Goal: Transaction & Acquisition: Purchase product/service

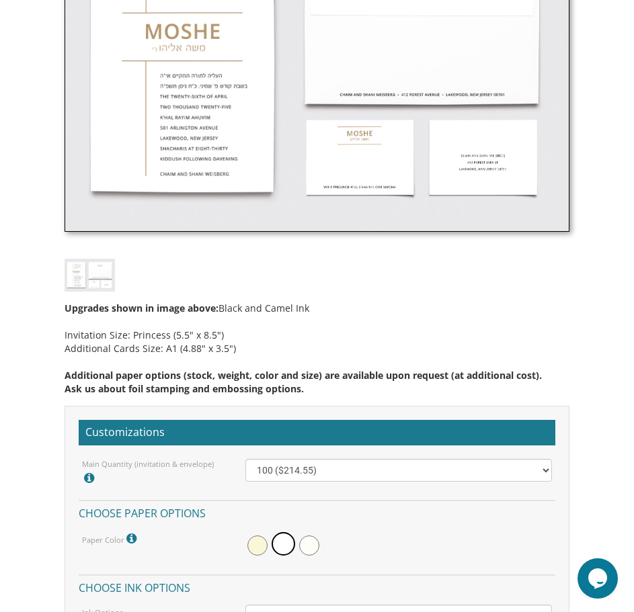
scroll to position [807, 0]
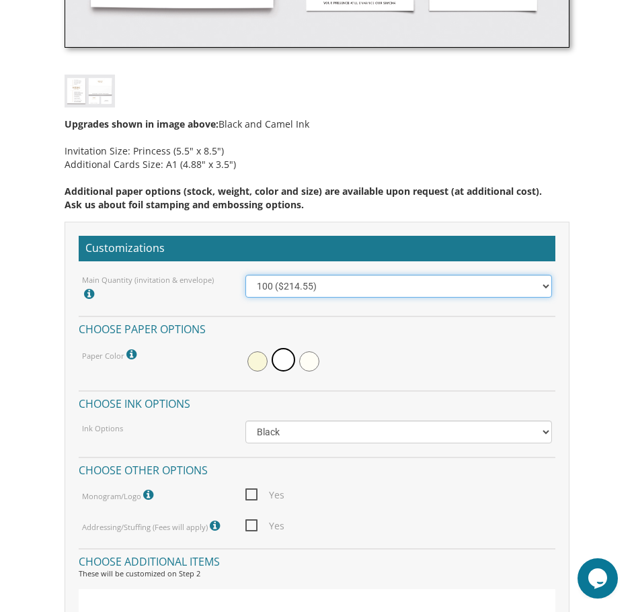
click at [547, 287] on select "100 ($214.55) 200 ($254.60) 300 ($294.25) 400 ($333.55) 500 ($373.90) 600 ($413…" at bounding box center [398, 286] width 307 height 23
select select "200"
click at [245, 275] on select "100 ($214.55) 200 ($254.60) 300 ($294.25) 400 ($333.55) 500 ($373.90) 600 ($413…" at bounding box center [398, 286] width 307 height 23
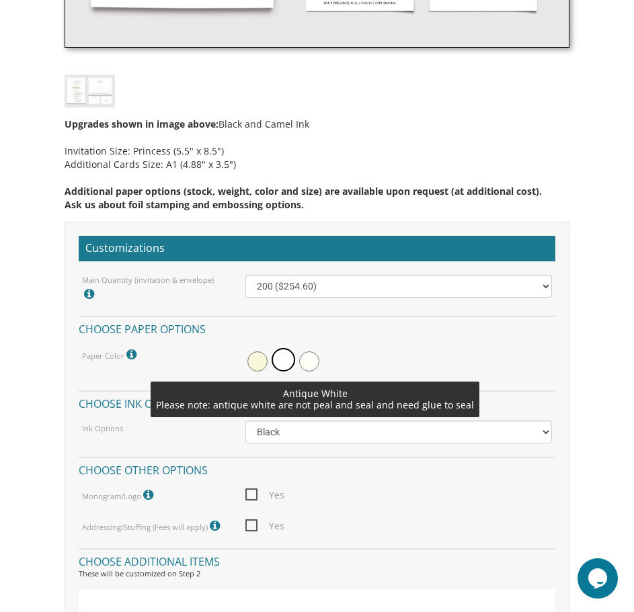
click at [307, 362] on span at bounding box center [309, 362] width 20 height 20
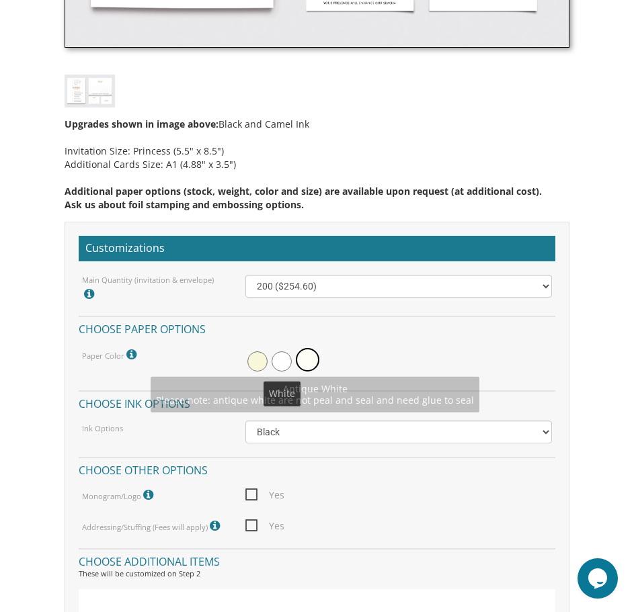
click at [286, 362] on span at bounding box center [282, 362] width 20 height 20
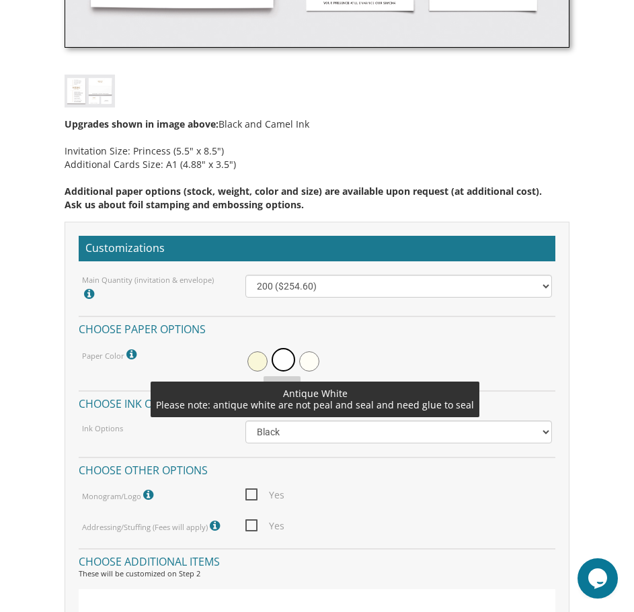
click at [309, 360] on span at bounding box center [309, 362] width 20 height 20
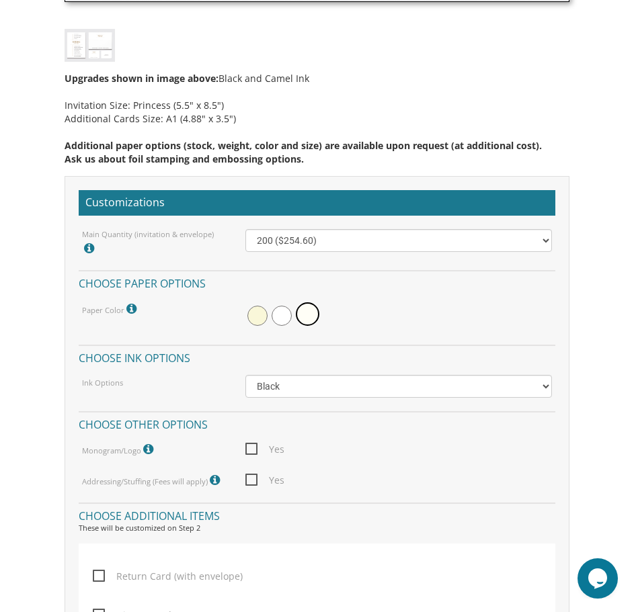
scroll to position [874, 0]
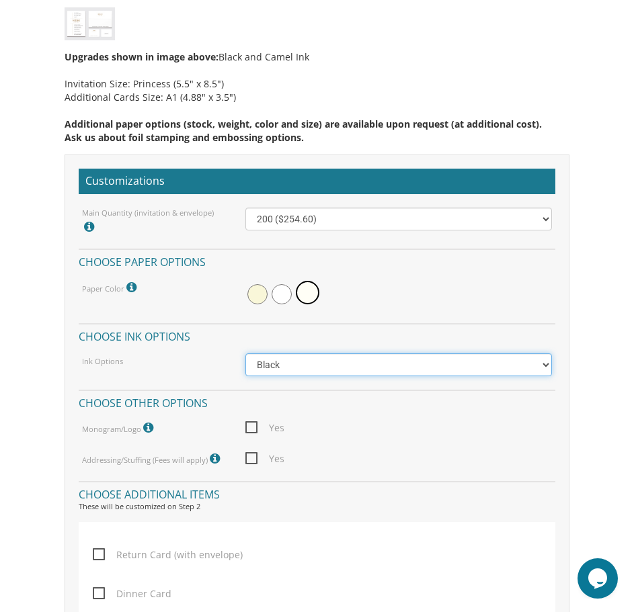
click at [548, 366] on select "Black Colored Ink ($65.00) Black + One Color ($100.00) Two Colors ($165.00)" at bounding box center [398, 365] width 307 height 23
click at [588, 351] on body "My Cart {{shoppingcart.totalQuantityDisplay}} Total: {{shoppingcart.subtotal}} …" at bounding box center [317, 500] width 634 height 2748
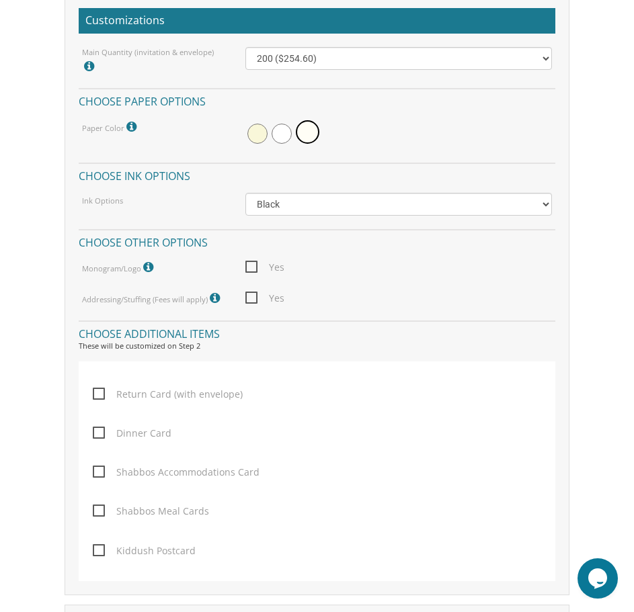
scroll to position [1076, 0]
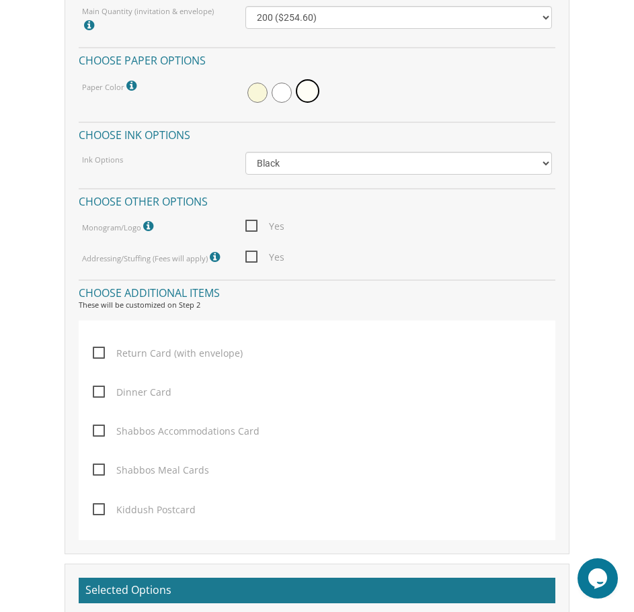
click at [104, 393] on span "Dinner Card" at bounding box center [132, 392] width 79 height 17
click at [102, 393] on input "Dinner Card" at bounding box center [97, 391] width 9 height 9
checkbox input "true"
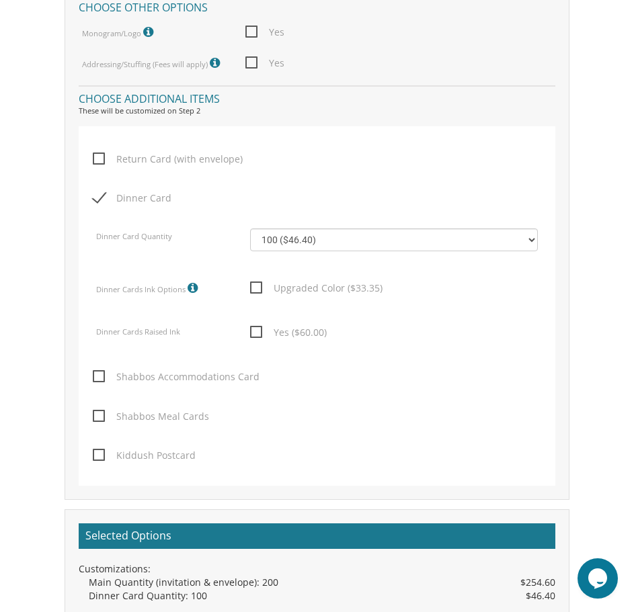
scroll to position [1277, 0]
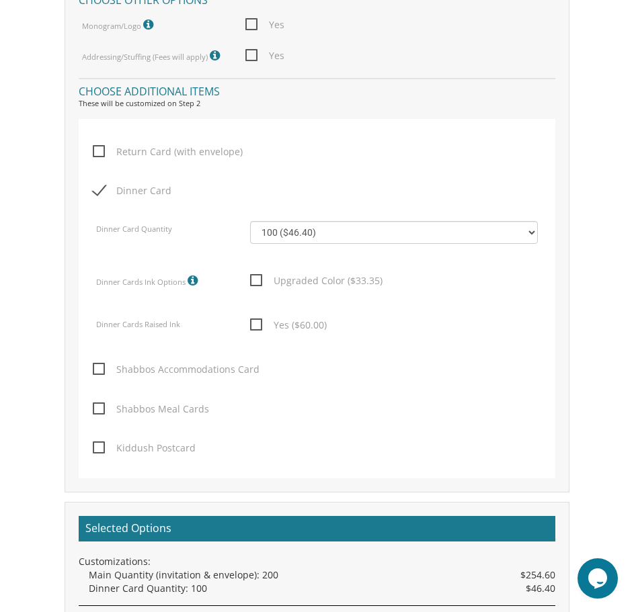
click at [98, 447] on span "Kiddush Postcard" at bounding box center [144, 448] width 103 height 17
click at [98, 447] on input "Kiddush Postcard" at bounding box center [97, 446] width 9 height 9
checkbox input "true"
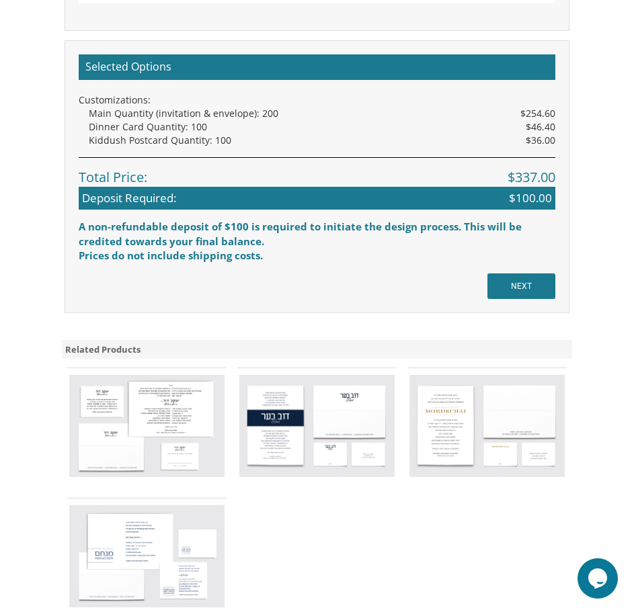
scroll to position [2017, 0]
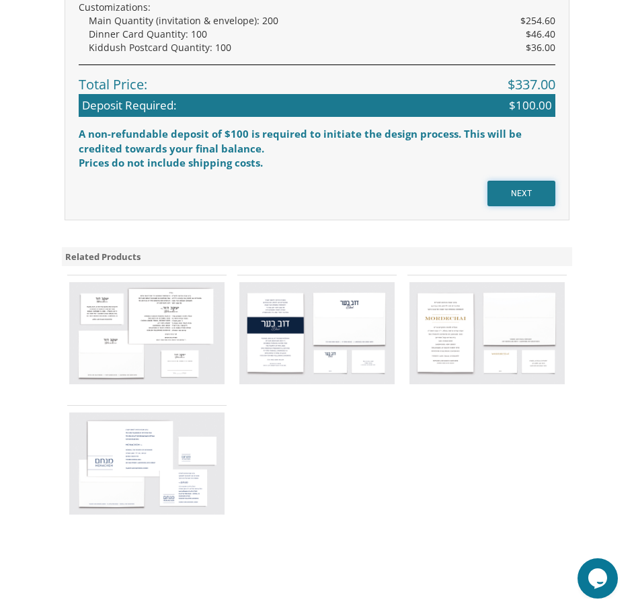
click at [525, 188] on input "NEXT" at bounding box center [521, 194] width 68 height 26
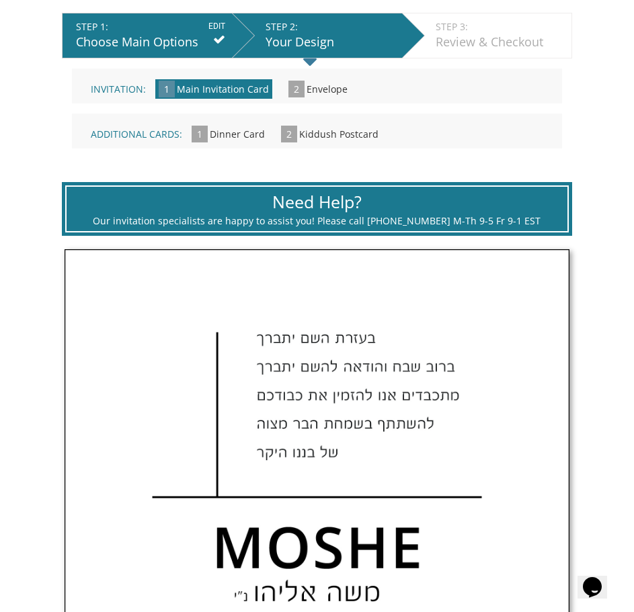
scroll to position [471, 0]
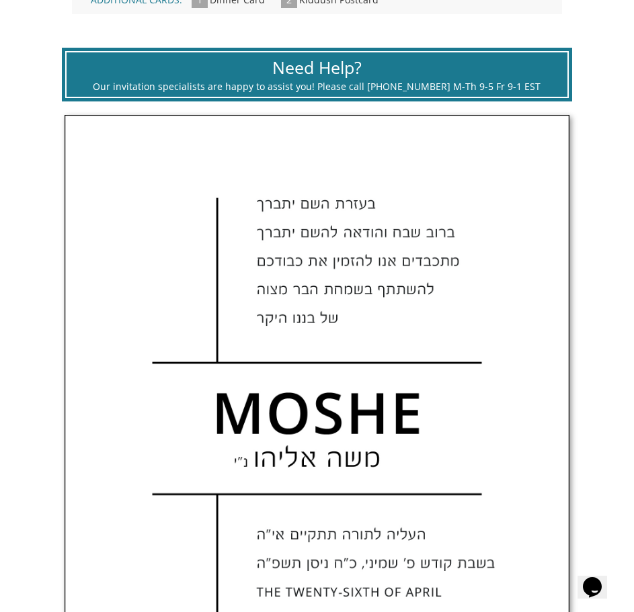
click at [360, 291] on img at bounding box center [317, 505] width 504 height 778
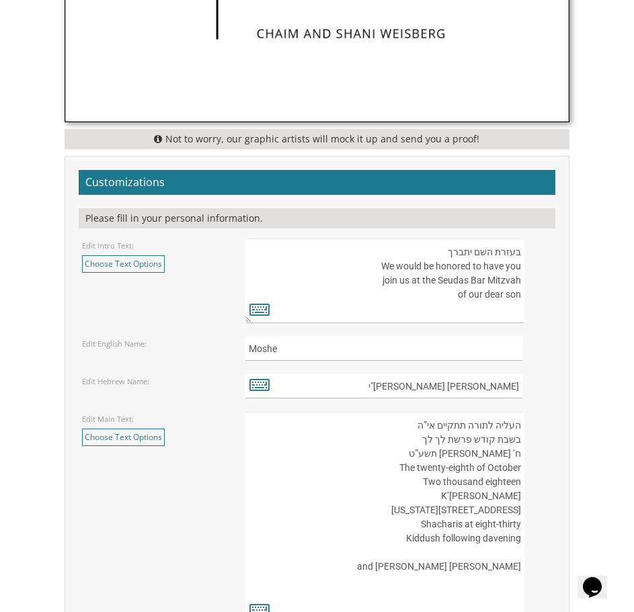
scroll to position [1277, 0]
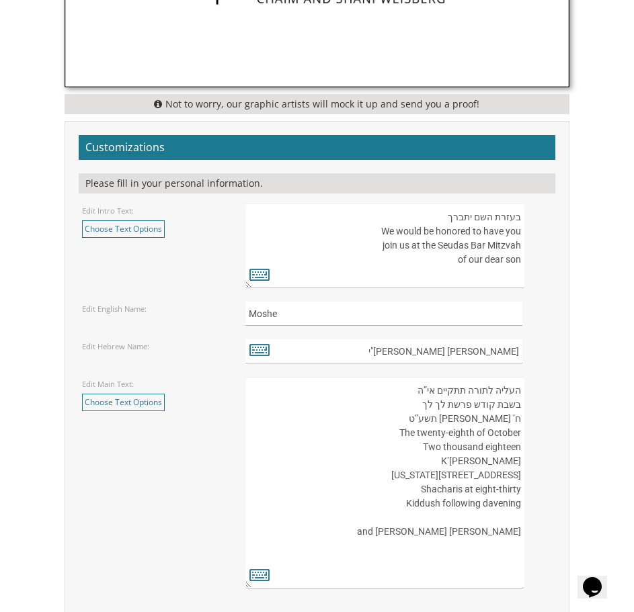
click at [381, 274] on textarea "בעזרת השם יתברך We would be honored to have you join us at the Seudas Bar Mitzv…" at bounding box center [384, 246] width 279 height 85
drag, startPoint x: 385, startPoint y: 271, endPoint x: 528, endPoint y: 211, distance: 154.6
click at [528, 211] on div "בעזרת השם יתברך We would be honored to have you join us at the Seudas Bar Mitzv…" at bounding box center [398, 246] width 307 height 85
paste textarea "וב שבח והודאה להשי״ת מתכבדים אנו להזמין את כבודכם להשתתף בשמחת הבר מצוה של בננו"
type textarea "ברוב שבח והודאה להשי״ת מתכבדים אנו להזמין את כבודכם להשתתף בשמחת הבר מצוה של בנ…"
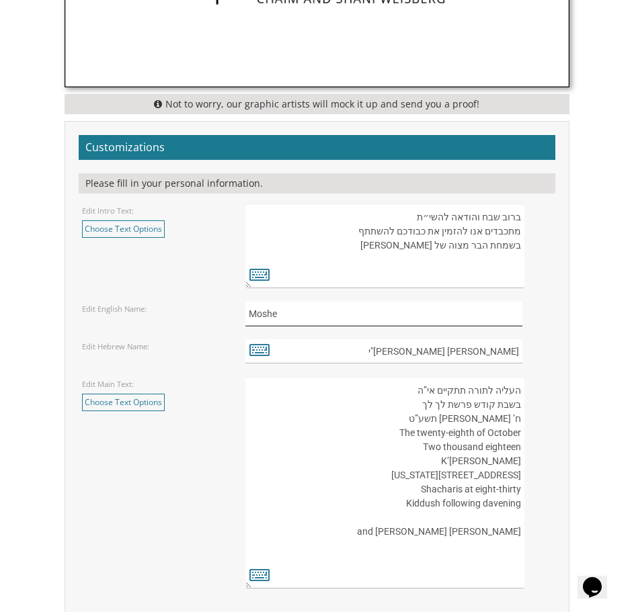
click at [421, 325] on input "Moshe" at bounding box center [383, 314] width 277 height 24
drag, startPoint x: 421, startPoint y: 325, endPoint x: 179, endPoint y: 325, distance: 242.0
click at [179, 325] on div "Edit English Name: Moshe" at bounding box center [317, 314] width 491 height 24
type input "y"
type input "Yehuda"
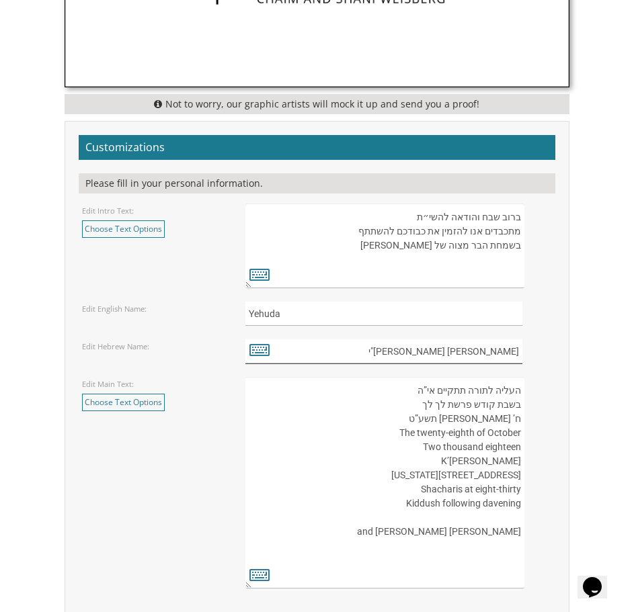
drag, startPoint x: 472, startPoint y: 353, endPoint x: 532, endPoint y: 351, distance: 60.5
click at [532, 351] on div "משה אליהו נ"י" at bounding box center [398, 352] width 307 height 24
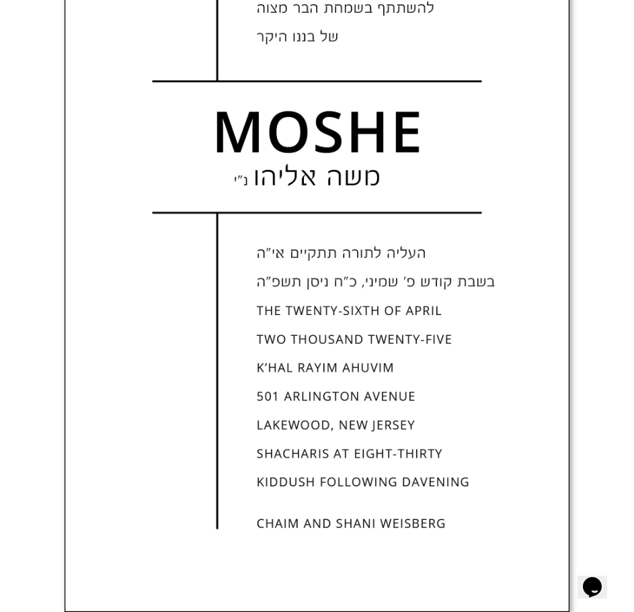
scroll to position [740, 0]
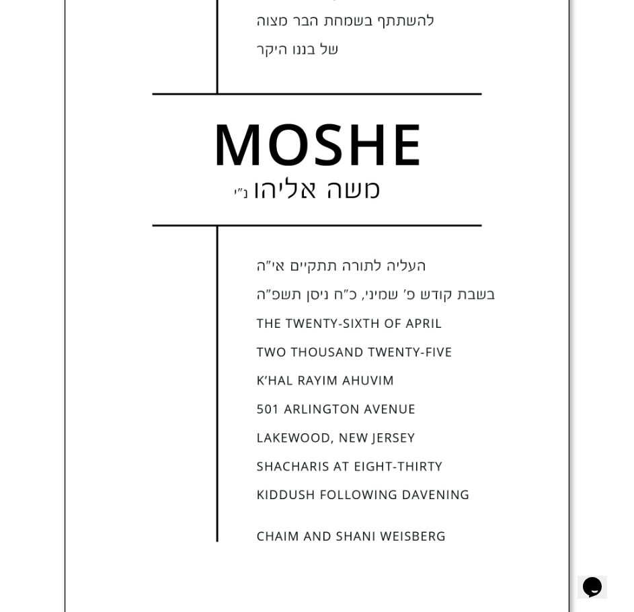
type input "יהודה ליב נ"י"
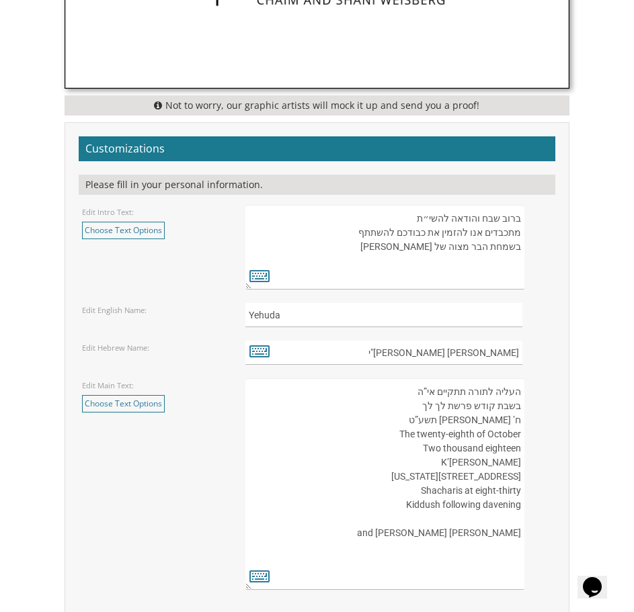
scroll to position [1277, 0]
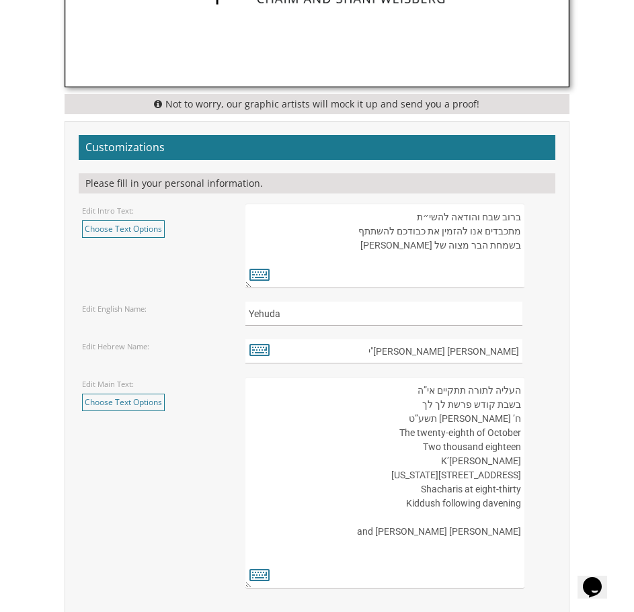
click at [385, 549] on textarea "העליה לתורה תתקיים אי”ה בשבת קודש פרשת לך לך ח’ חשון תשע”ט The twenty-eighth of…" at bounding box center [384, 483] width 279 height 212
paste textarea "יום ראשון לפרשת נח, אור לכ״ח תשרי, תשפ״ו Sunday, October 19th Dessert Reception…"
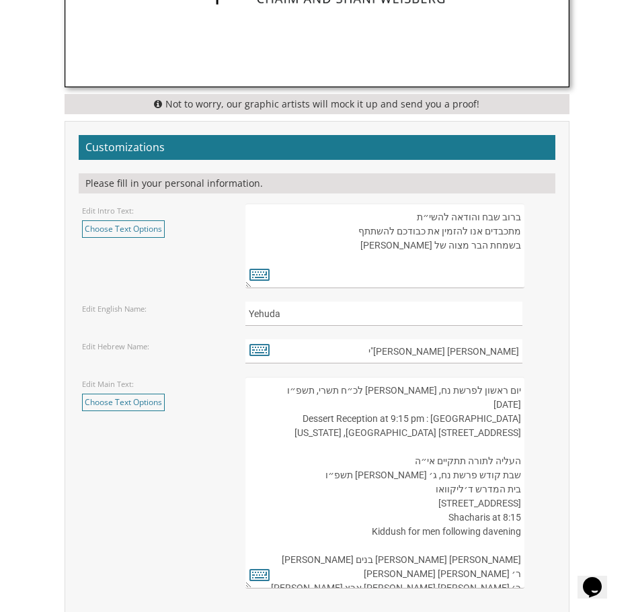
click at [459, 444] on textarea "העליה לתורה תתקיים אי”ה בשבת קודש פרשת לך לך ח’ חשון תשע”ט The twenty-eighth of…" at bounding box center [384, 483] width 279 height 212
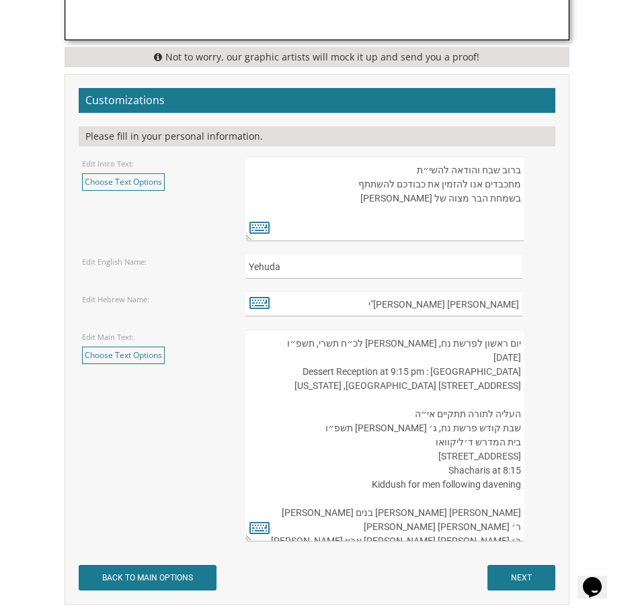
scroll to position [1345, 0]
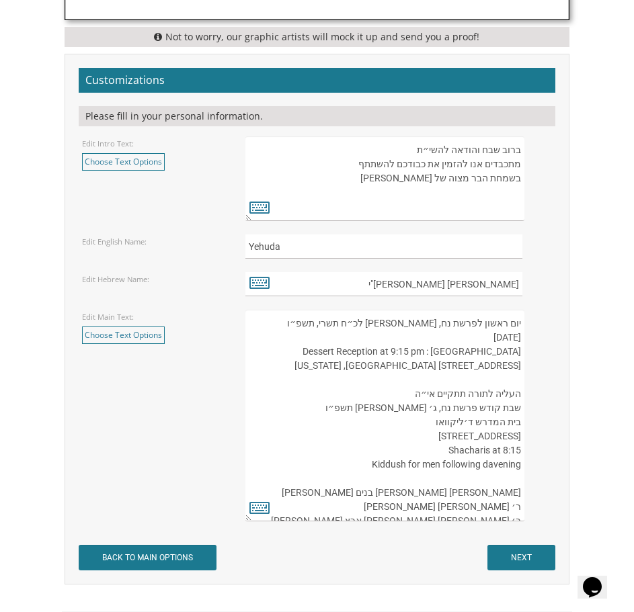
drag, startPoint x: 432, startPoint y: 352, endPoint x: 523, endPoint y: 366, distance: 92.5
click at [523, 366] on textarea "העליה לתורה תתקיים אי”ה בשבת קודש פרשת לך לך ח’ חשון תשע”ט The twenty-eighth of…" at bounding box center [384, 416] width 279 height 212
click at [521, 366] on textarea "העליה לתורה תתקיים אי”ה בשבת קודש פרשת לך לך ח’ חשון תשע”ט The twenty-eighth of…" at bounding box center [384, 416] width 279 height 212
drag, startPoint x: 521, startPoint y: 366, endPoint x: 522, endPoint y: 356, distance: 10.8
click at [522, 356] on textarea "העליה לתורה תתקיים אי”ה בשבת קודש פרשת לך לך ח’ חשון תשע”ט The twenty-eighth of…" at bounding box center [384, 416] width 279 height 212
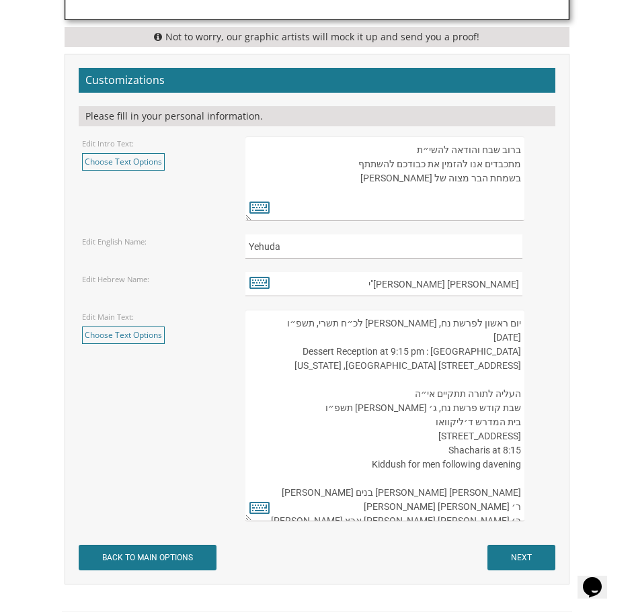
drag, startPoint x: 303, startPoint y: 368, endPoint x: 436, endPoint y: 350, distance: 135.1
click at [436, 350] on textarea "העליה לתורה תתקיים אי”ה בשבת קודש פרשת לך לך ח’ חשון תשע”ט The twenty-eighth of…" at bounding box center [384, 416] width 279 height 212
click at [415, 407] on textarea "העליה לתורה תתקיים אי”ה בשבת קודש פרשת לך לך ח’ חשון תשע”ט The twenty-eighth of…" at bounding box center [384, 416] width 279 height 212
type textarea "יום ראשון לפרשת נח, אור לכ״ח תשרי, תשפ״ו Sunday, October 19th Dessert Reception…"
click at [139, 333] on link "Choose Text Options" at bounding box center [123, 335] width 83 height 17
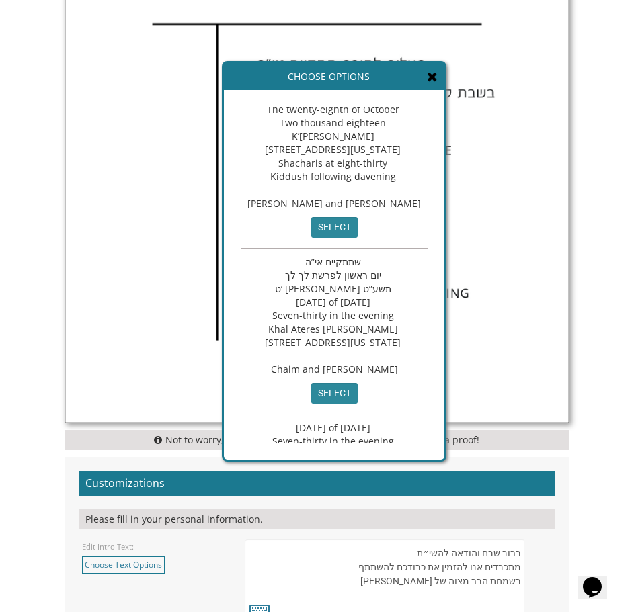
scroll to position [0, 0]
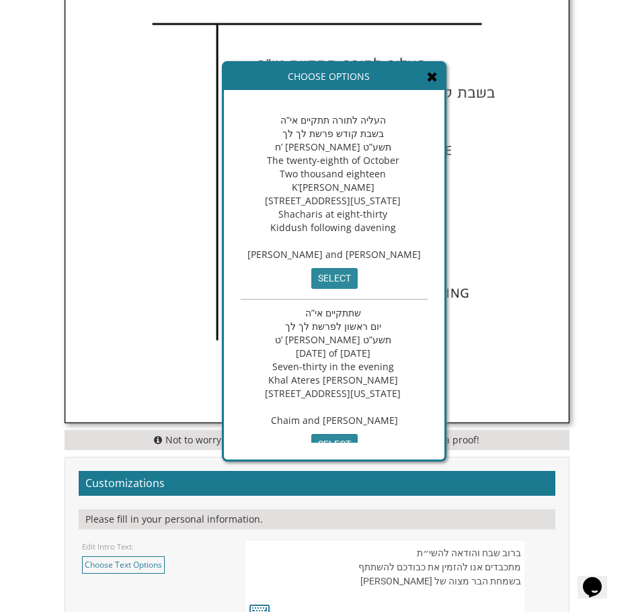
click at [438, 79] on icon at bounding box center [432, 76] width 11 height 13
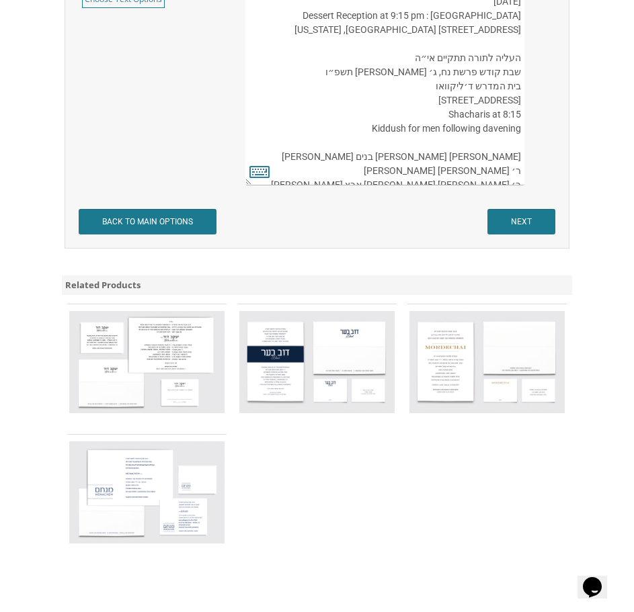
scroll to position [56, 0]
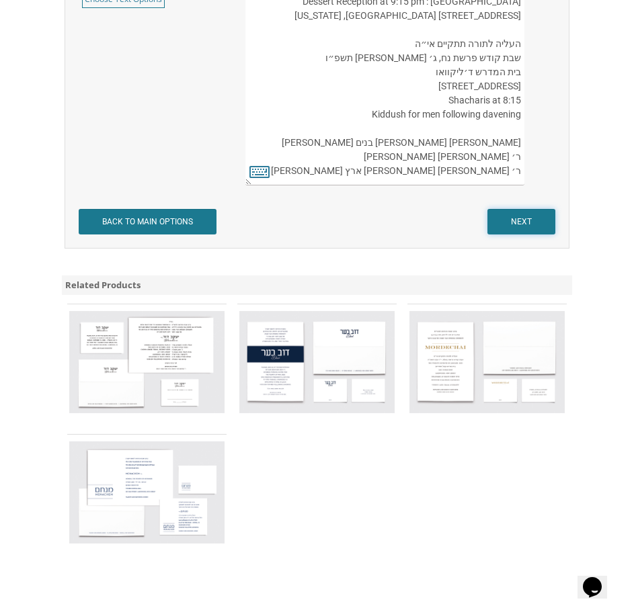
click at [522, 214] on input "NEXT" at bounding box center [521, 222] width 68 height 26
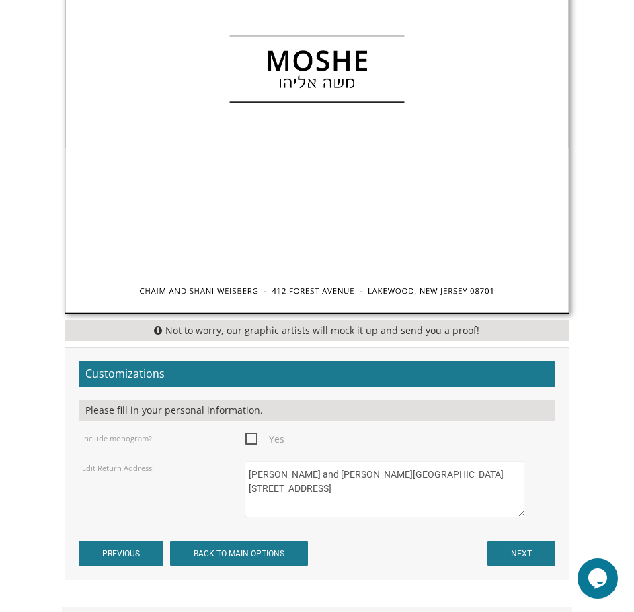
scroll to position [672, 0]
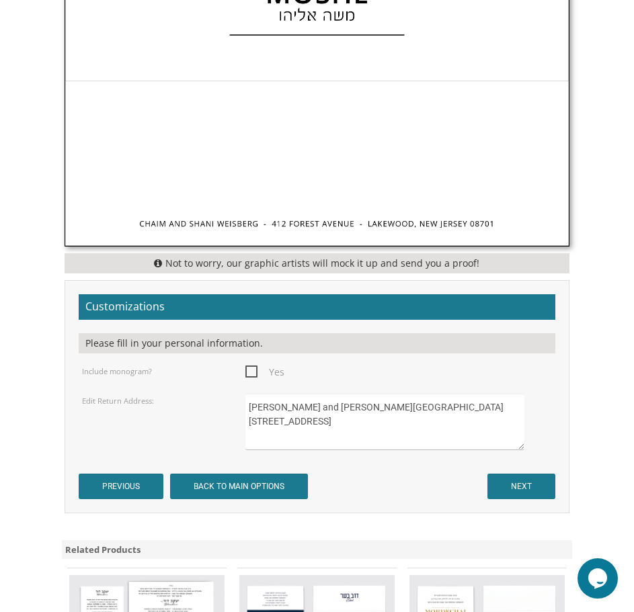
click at [440, 418] on textarea "Chaim and Shani Weisberg 412 Forest Avenue Lakewood, NJ 08701" at bounding box center [384, 422] width 279 height 56
drag, startPoint x: 332, startPoint y: 423, endPoint x: 233, endPoint y: 403, distance: 100.9
click at [233, 403] on div "Edit Return Address: Chaim and Shani Weisberg 412 Forest Avenue Lakewood, NJ 08…" at bounding box center [317, 422] width 491 height 56
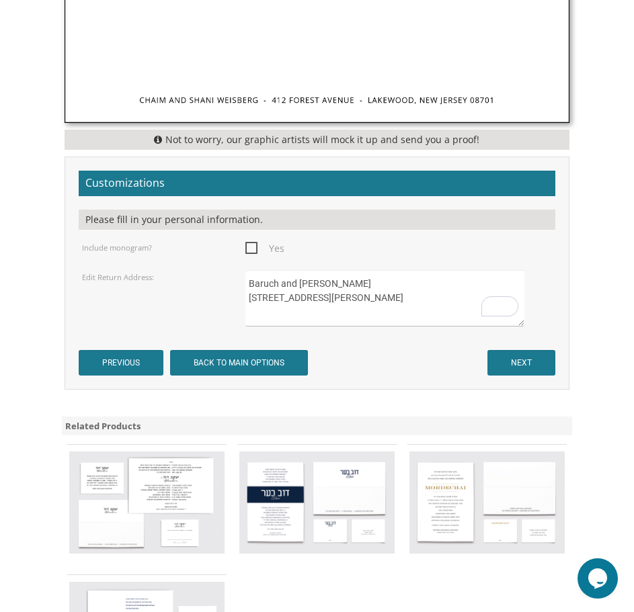
scroll to position [807, 0]
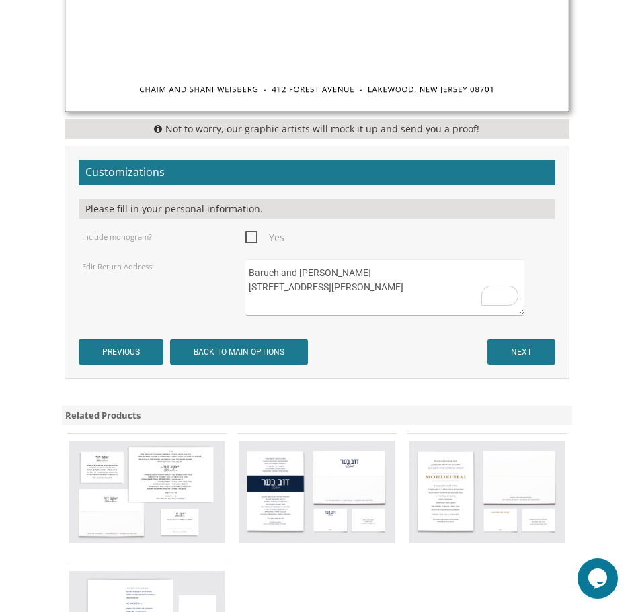
type textarea "Baruch and Nechama Fried 17 Rivka Lane Lakewood, NJ 08701"
click at [518, 347] on input "NEXT" at bounding box center [521, 353] width 68 height 26
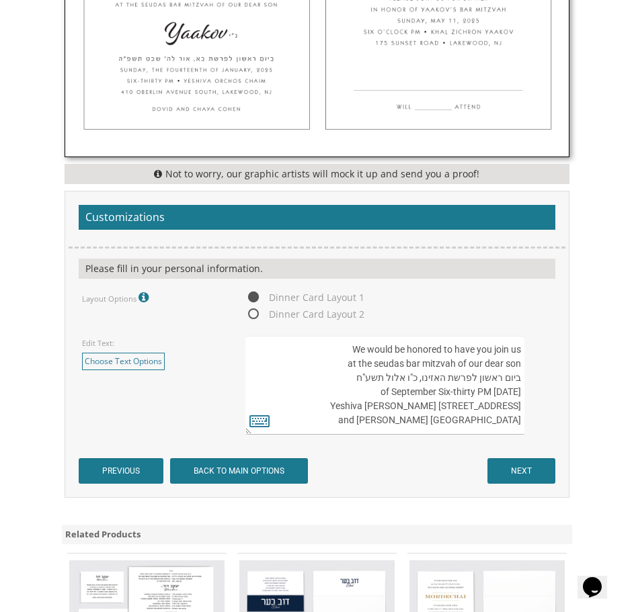
scroll to position [740, 0]
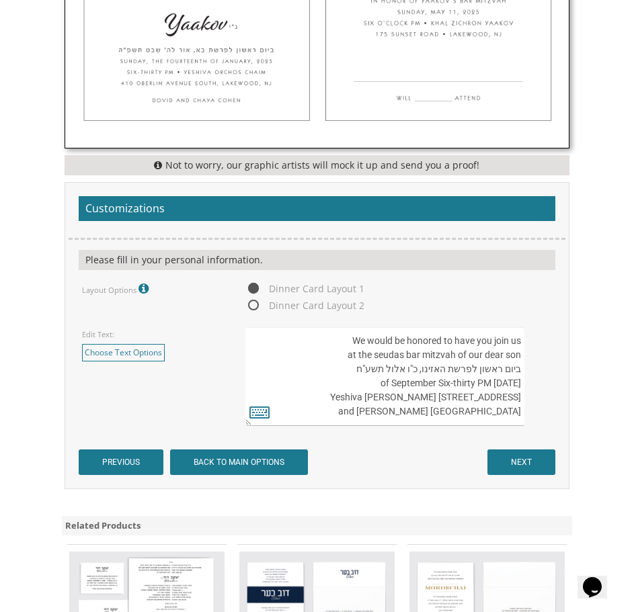
click at [523, 370] on textarea "We would be honored to have you join us at the seudas bar mitzvah of our dear s…" at bounding box center [384, 376] width 279 height 99
drag, startPoint x: 520, startPoint y: 369, endPoint x: 413, endPoint y: 420, distance: 118.8
click at [413, 420] on textarea "We would be honored to have you join us at the seudas bar mitzvah of our dear s…" at bounding box center [384, 376] width 279 height 99
paste textarea "ום ראשון לפרשת נח, אור לכ״ח תשרי, תשפ״ו Sunday, October 19th Dessert Reception …"
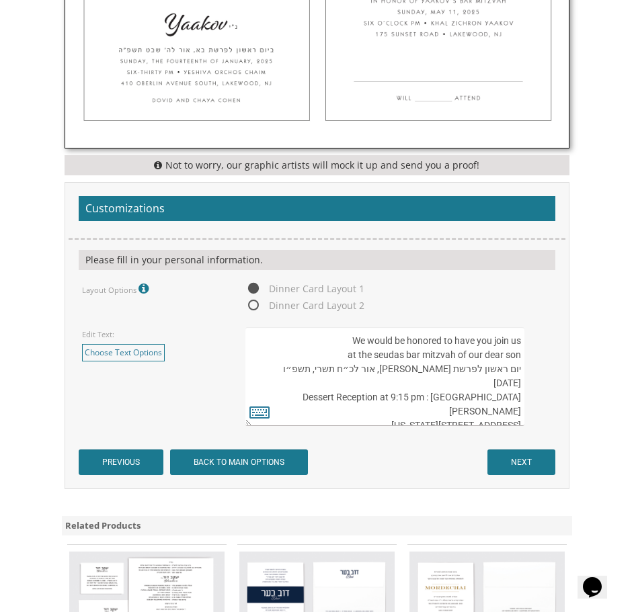
drag, startPoint x: 315, startPoint y: 400, endPoint x: 408, endPoint y: 397, distance: 93.5
click at [408, 397] on textarea "We would be honored to have you join us at the seudas bar mitzvah of our dear s…" at bounding box center [384, 376] width 279 height 99
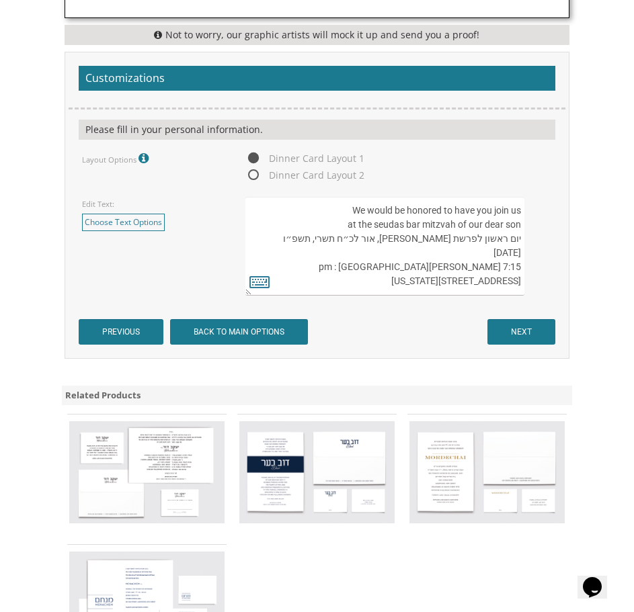
scroll to position [874, 0]
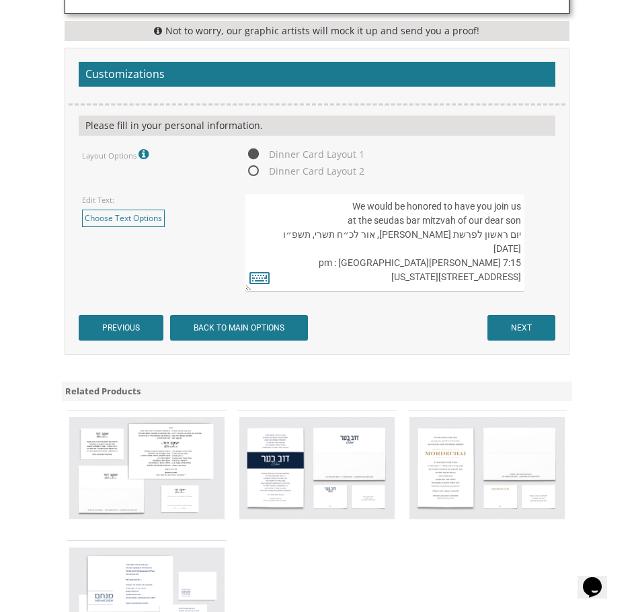
click at [363, 247] on textarea "We would be honored to have you join us at the seudas bar mitzvah of our dear s…" at bounding box center [384, 242] width 279 height 99
click at [362, 278] on textarea "We would be honored to have you join us at the seudas bar mitzvah of our dear s…" at bounding box center [384, 242] width 279 height 99
click at [417, 256] on textarea "We would be honored to have you join us at the seudas bar mitzvah of our dear s…" at bounding box center [384, 242] width 279 height 99
click at [401, 259] on textarea "We would be honored to have you join us at the seudas bar mitzvah of our dear s…" at bounding box center [384, 242] width 279 height 99
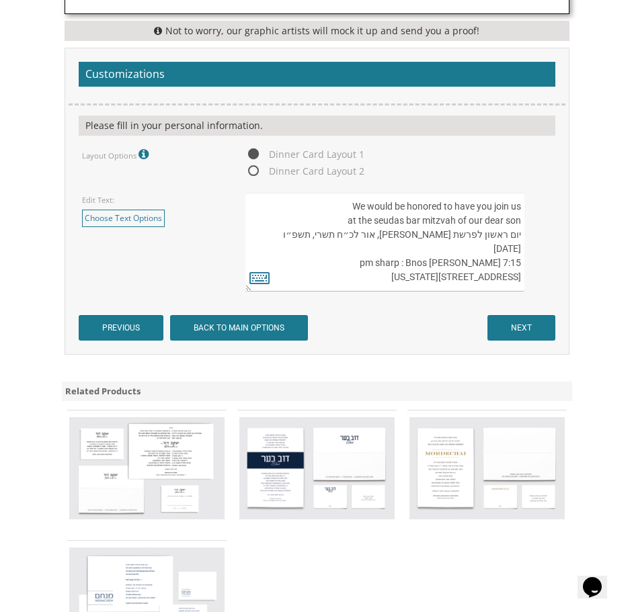
click at [401, 259] on textarea "We would be honored to have you join us at the seudas bar mitzvah of our dear s…" at bounding box center [384, 242] width 279 height 99
click at [434, 285] on textarea "We would be honored to have you join us at the seudas bar mitzvah of our dear s…" at bounding box center [384, 242] width 279 height 99
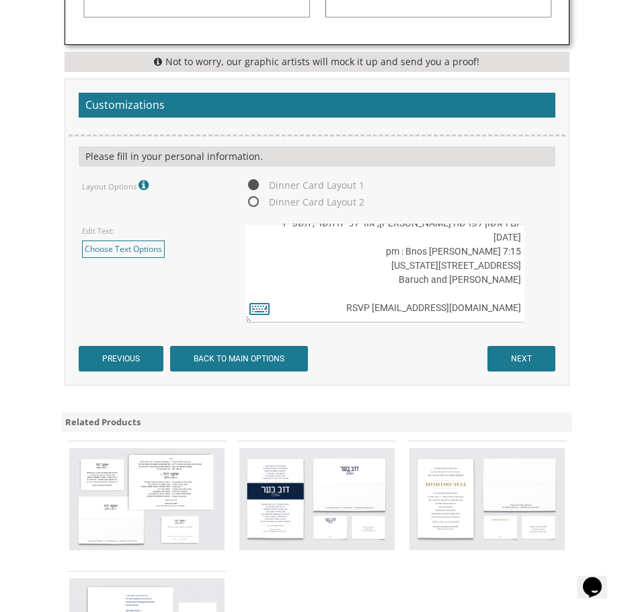
scroll to position [1008, 0]
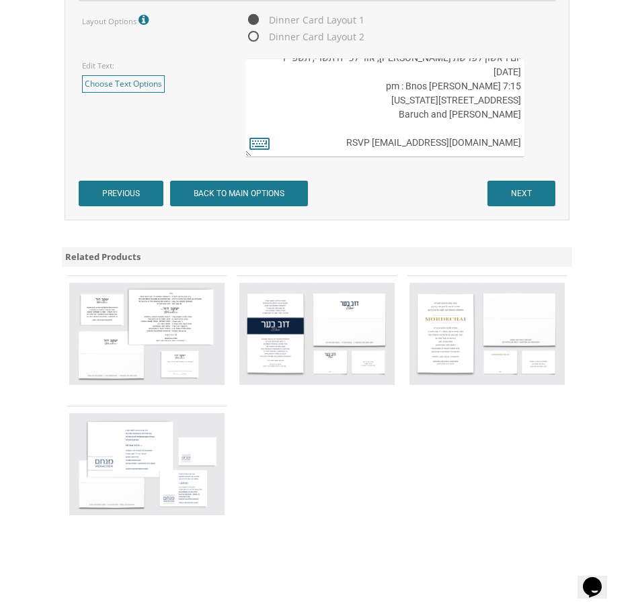
type textarea "We would be honored to have you join us at the seudas bar mitzvah of our dear s…"
click at [524, 197] on input "NEXT" at bounding box center [521, 194] width 68 height 26
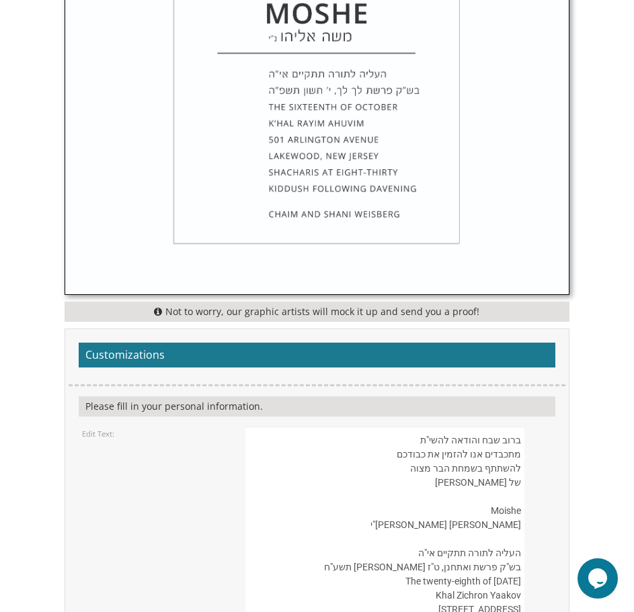
scroll to position [1008, 0]
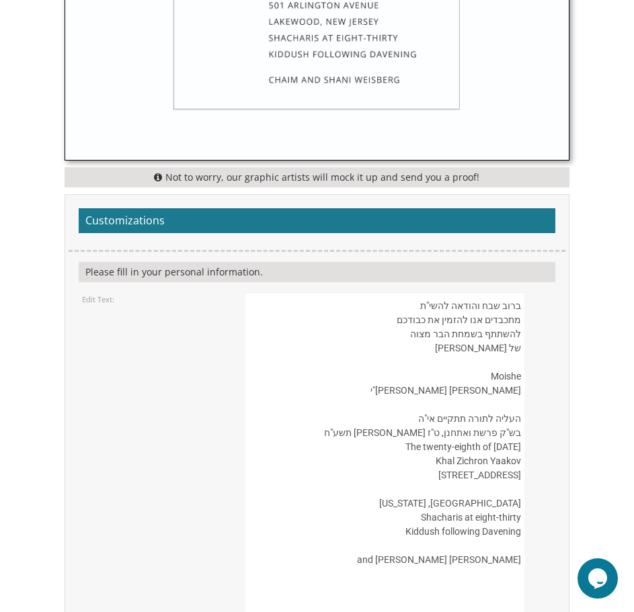
click at [505, 375] on textarea "ברוב שבח והודאה להשי"ת מתכבדים אנו להזמין את כבודכם להשתתף בשמחת הבר מצוה של [P…" at bounding box center [384, 468] width 279 height 353
drag, startPoint x: 475, startPoint y: 393, endPoint x: 522, endPoint y: 397, distance: 47.3
click at [522, 397] on textarea "ברוב שבח והודאה להשי"ת מתכבדים אנו להזמין את כבודכם להשתתף בשמחת הבר מצוה של [P…" at bounding box center [384, 468] width 279 height 353
click at [371, 519] on textarea "ברוב שבח והודאה להשי"ת מתכבדים אנו להזמין את כבודכם להשתתף בשמחת הבר מצוה של [P…" at bounding box center [384, 468] width 279 height 353
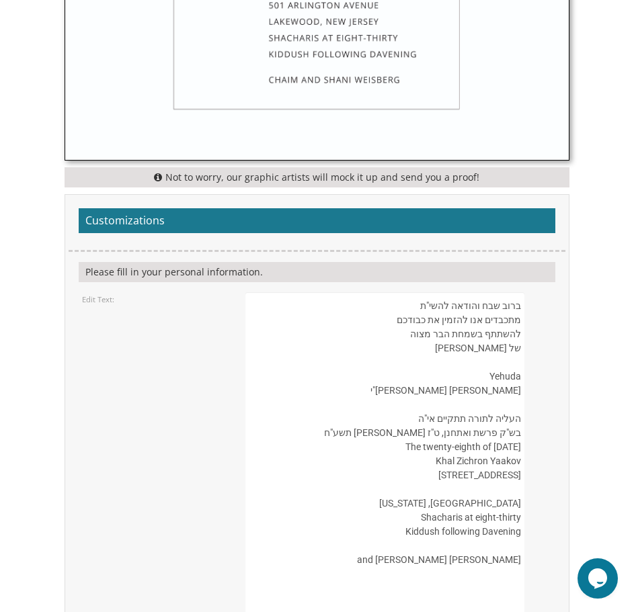
drag, startPoint x: 521, startPoint y: 420, endPoint x: 390, endPoint y: 585, distance: 211.0
click at [390, 585] on textarea "ברוב שבח והודאה להשי"ת מתכבדים אנו להזמין את כבודכם להשתתף בשמחת הבר מצוה של [P…" at bounding box center [384, 468] width 279 height 353
paste textarea "ום ראשון לפרשת נח, [PERSON_NAME] לכ״ח תשרי, תשפ״ו [DATE] Dessert Reception at 9…"
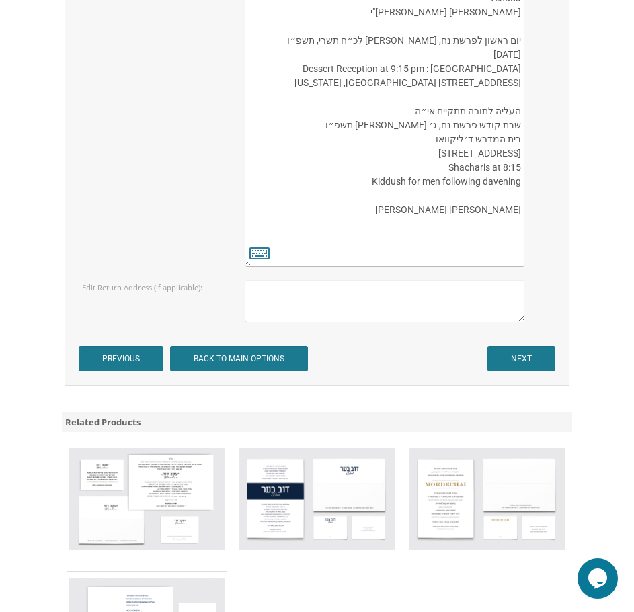
scroll to position [1412, 0]
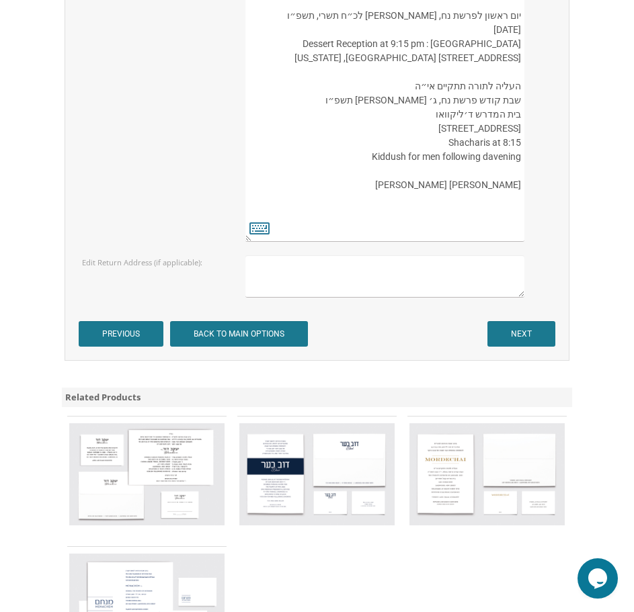
type textarea "ברוב שבח והודאה להשי"ת מתכבדים אנו להזמין את כבודכם להשתתף בשמחת הבר מצוה של בנ…"
click at [521, 331] on input "NEXT" at bounding box center [521, 334] width 68 height 26
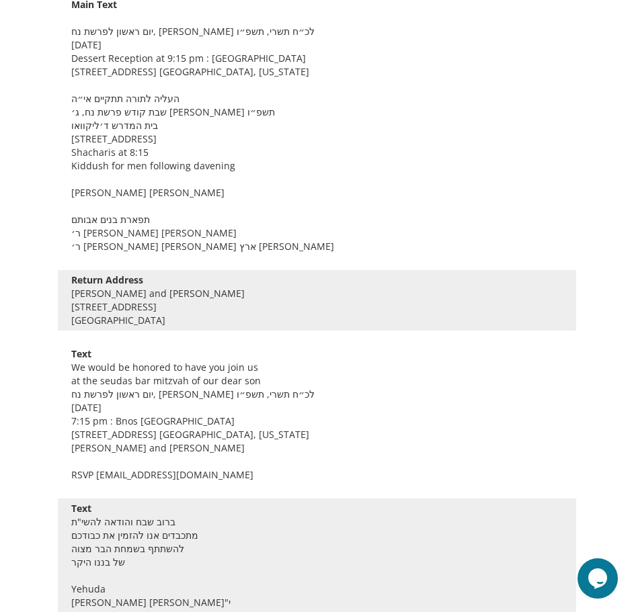
scroll to position [740, 0]
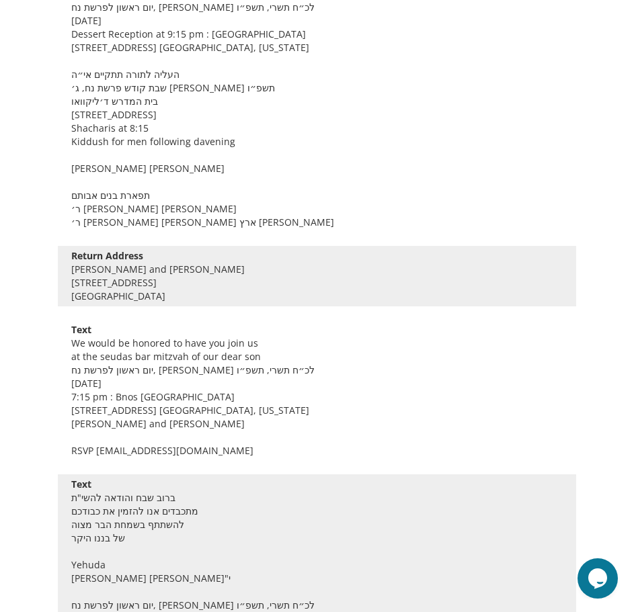
click at [253, 359] on div "We would be honored to have you join us at the seudas bar mitzvah of our dear s…" at bounding box center [317, 397] width 512 height 121
click at [251, 358] on div "We would be honored to have you join us at the seudas bar mitzvah of our dear s…" at bounding box center [317, 397] width 512 height 121
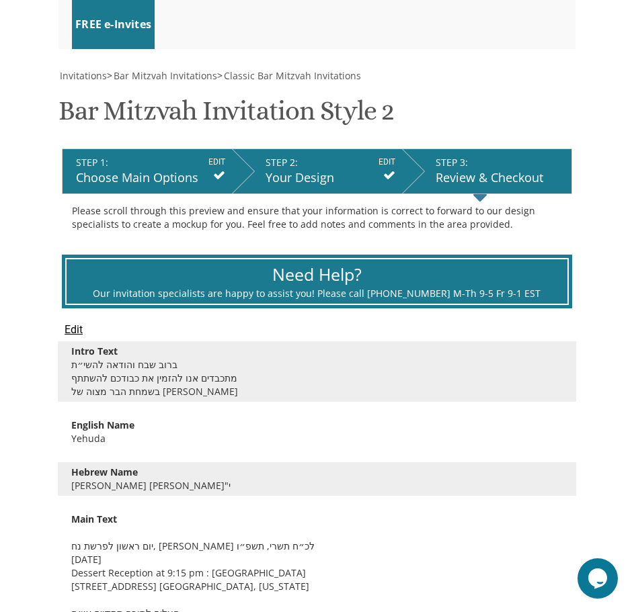
scroll to position [202, 0]
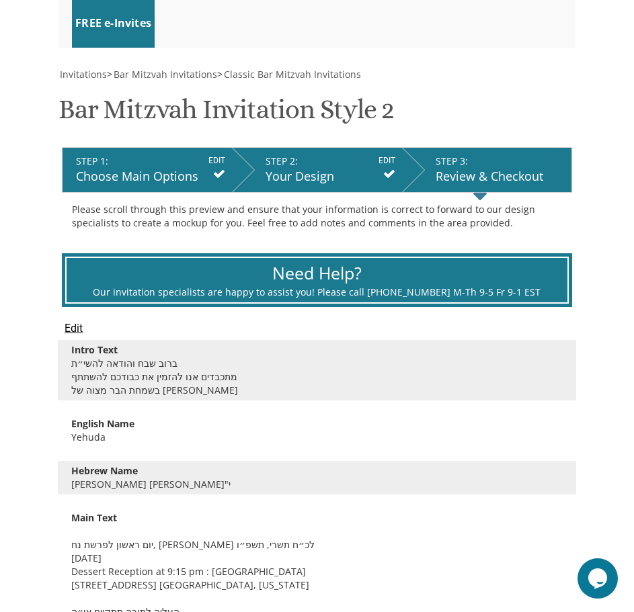
click at [74, 330] on input "Edit" at bounding box center [74, 329] width 18 height 16
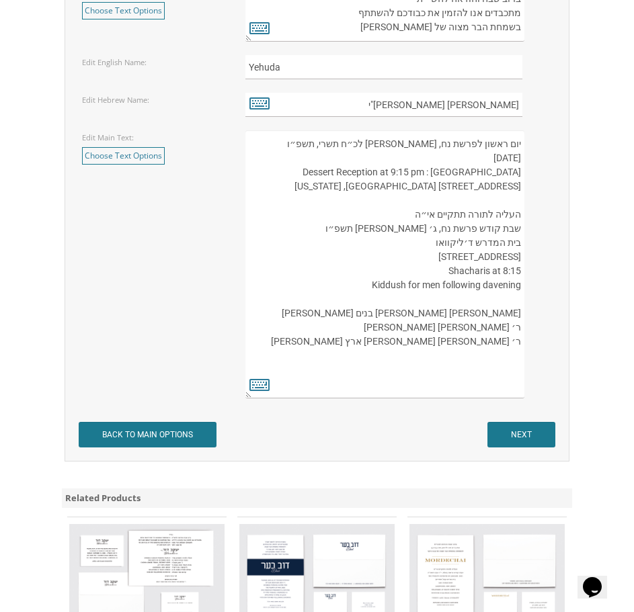
scroll to position [1546, 0]
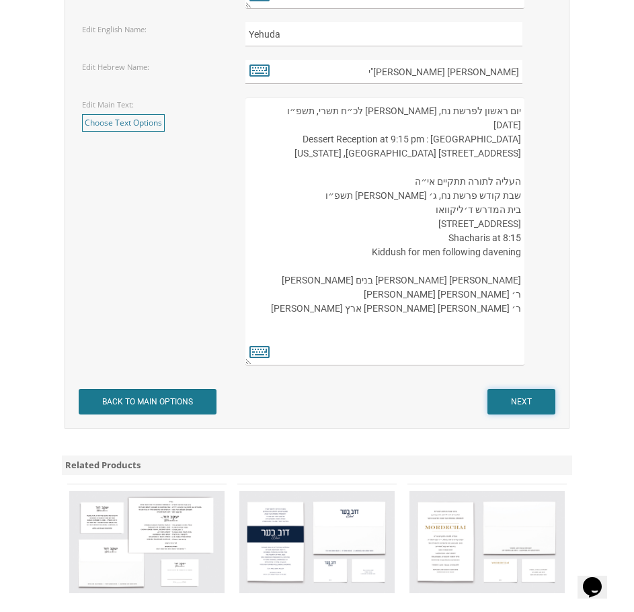
click at [527, 395] on input "NEXT" at bounding box center [521, 402] width 68 height 26
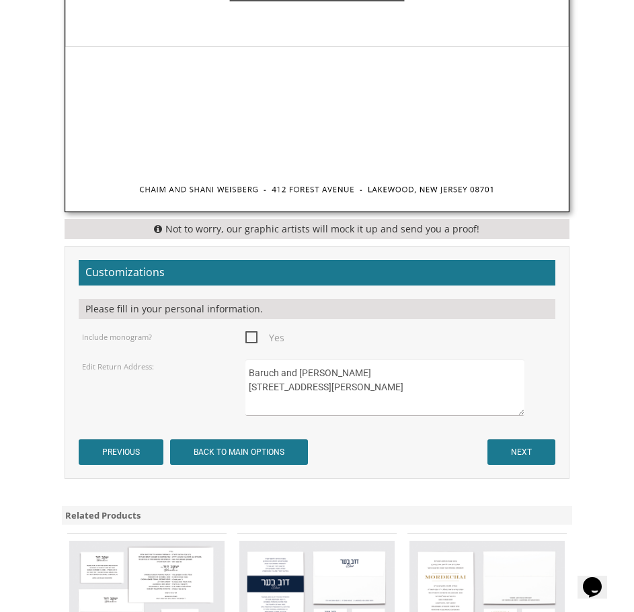
scroll to position [740, 0]
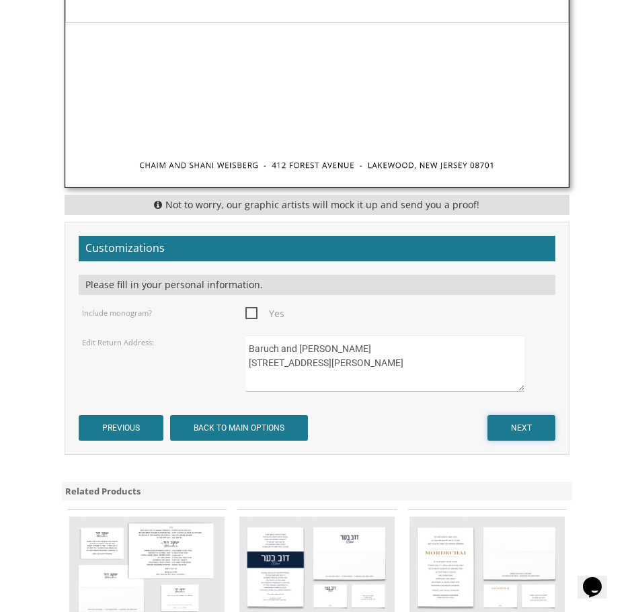
click at [536, 432] on input "NEXT" at bounding box center [521, 428] width 68 height 26
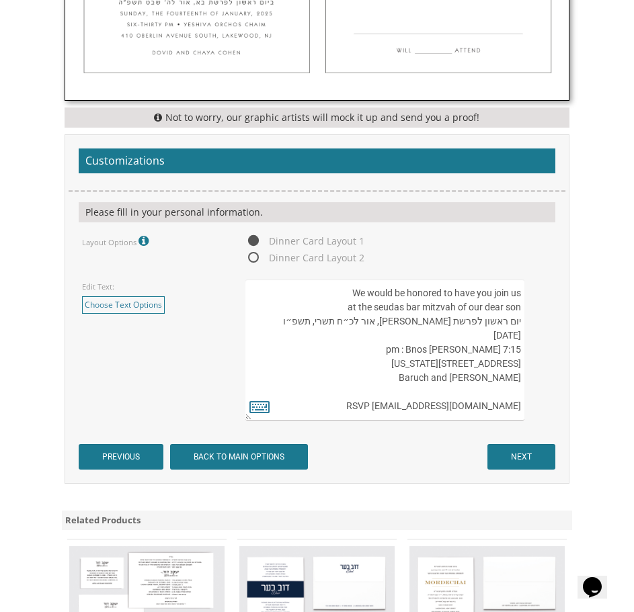
scroll to position [807, 0]
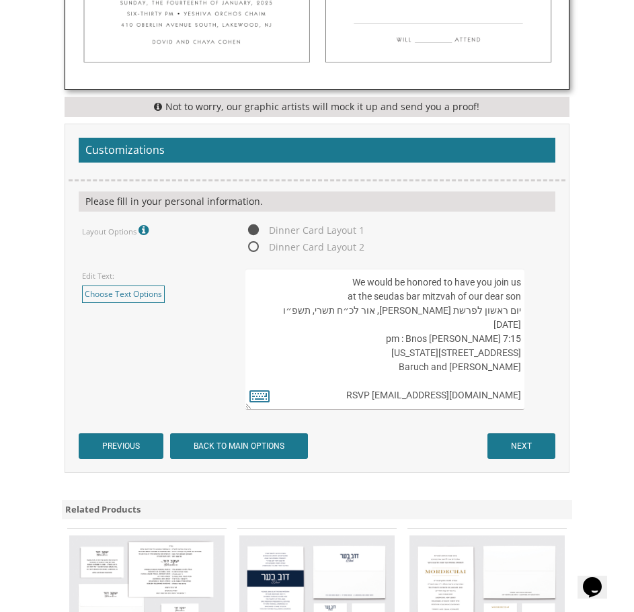
click at [520, 298] on textarea "We would be honored to have you join us at the seudas bar mitzvah of our dear s…" at bounding box center [384, 339] width 279 height 141
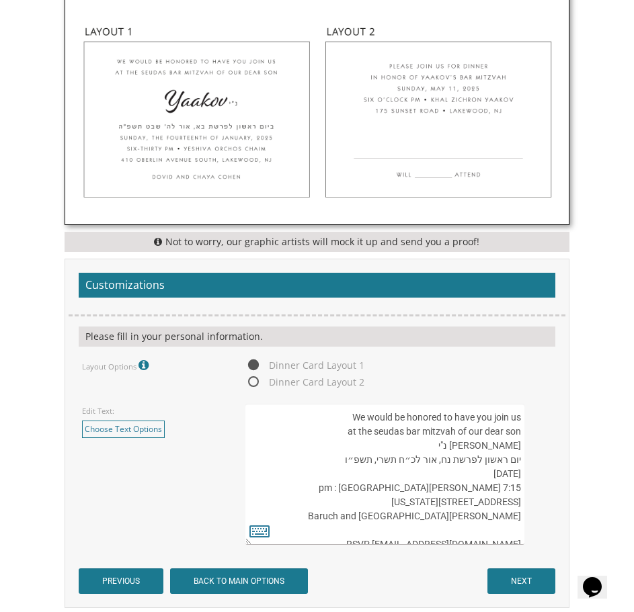
scroll to position [672, 0]
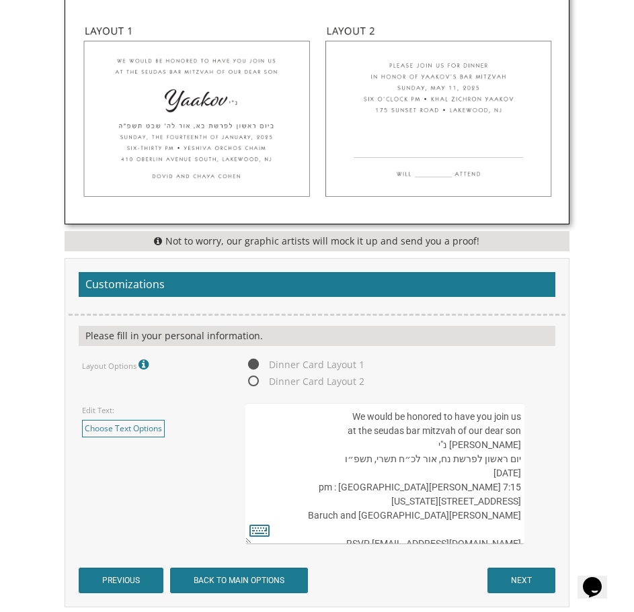
type textarea "We would be honored to have you join us at the seudas bar mitzvah of our dear s…"
click at [509, 575] on input "NEXT" at bounding box center [521, 581] width 68 height 26
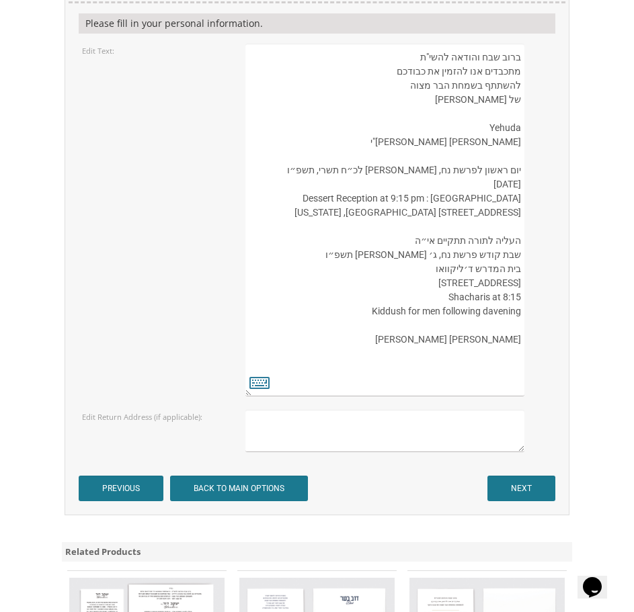
scroll to position [1412, 0]
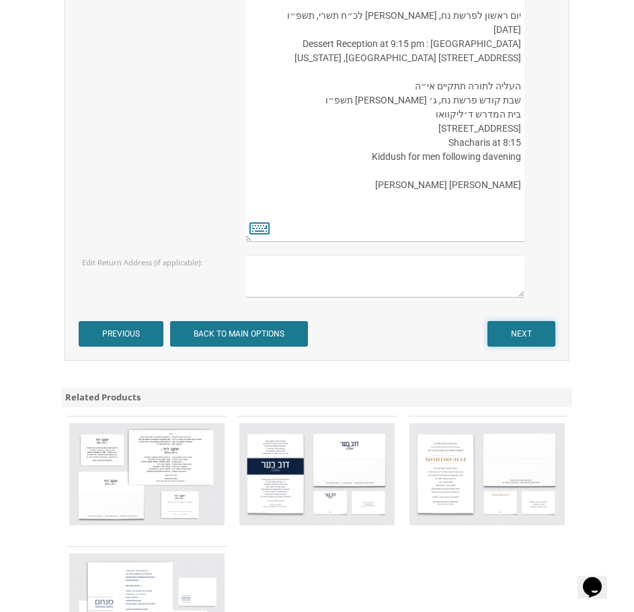
click at [527, 329] on input "NEXT" at bounding box center [521, 334] width 68 height 26
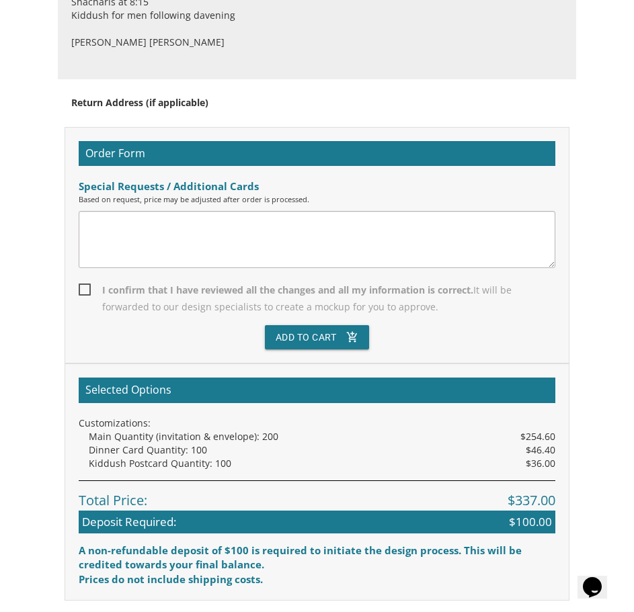
scroll to position [1479, 0]
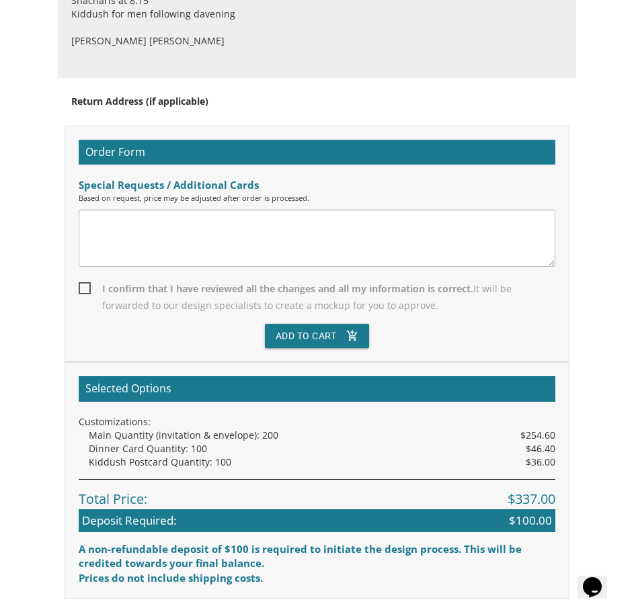
click at [87, 288] on span "I confirm that I have reviewed all the changes and all my information is correc…" at bounding box center [317, 297] width 477 height 34
click at [87, 288] on input "I confirm that I have reviewed all the changes and all my information is correc…" at bounding box center [83, 287] width 9 height 9
checkbox input "true"
click at [339, 337] on button "Add To Cart add_shopping_cart" at bounding box center [317, 336] width 105 height 24
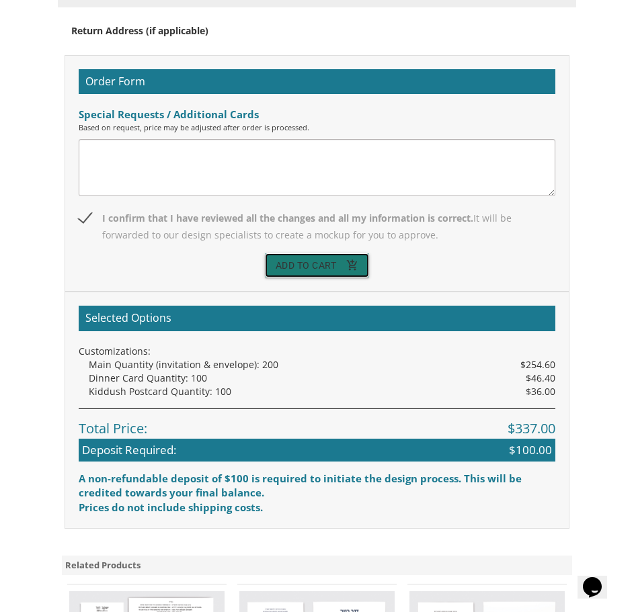
scroll to position [1681, 0]
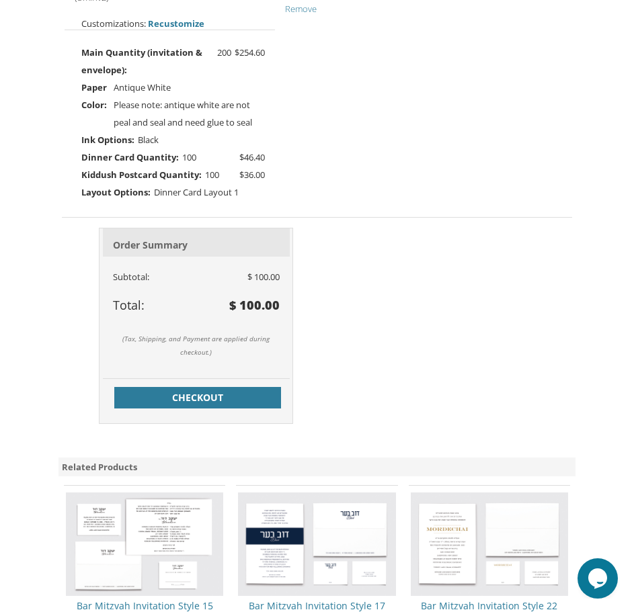
scroll to position [538, 0]
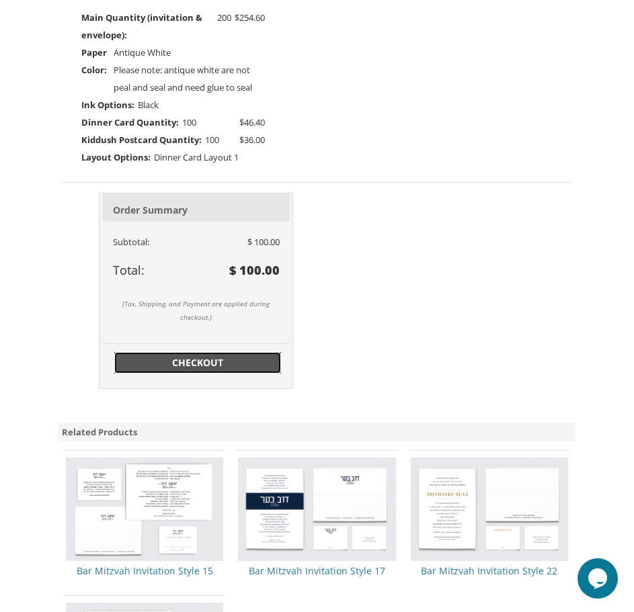
click at [233, 362] on span "Checkout" at bounding box center [197, 362] width 151 height 13
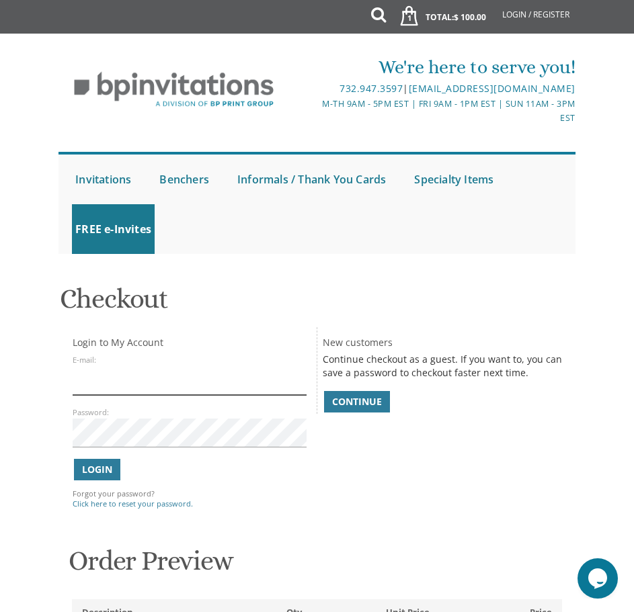
click at [215, 387] on input "E-mail:" at bounding box center [190, 380] width 234 height 29
type input "b.fried@outlook.com"
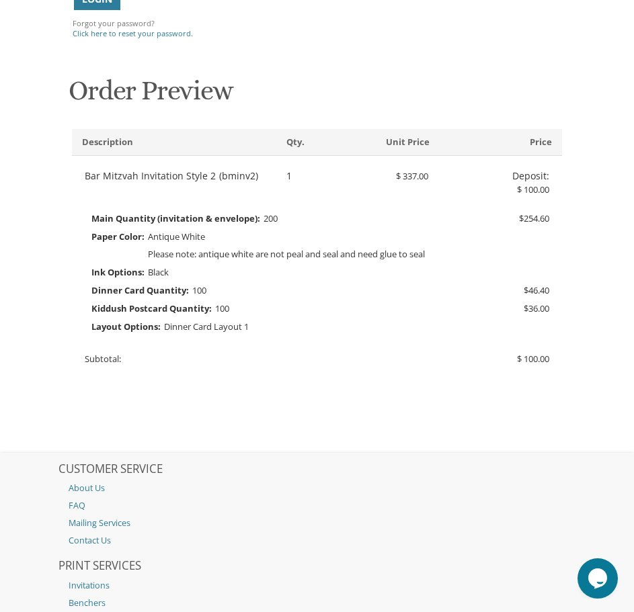
scroll to position [202, 0]
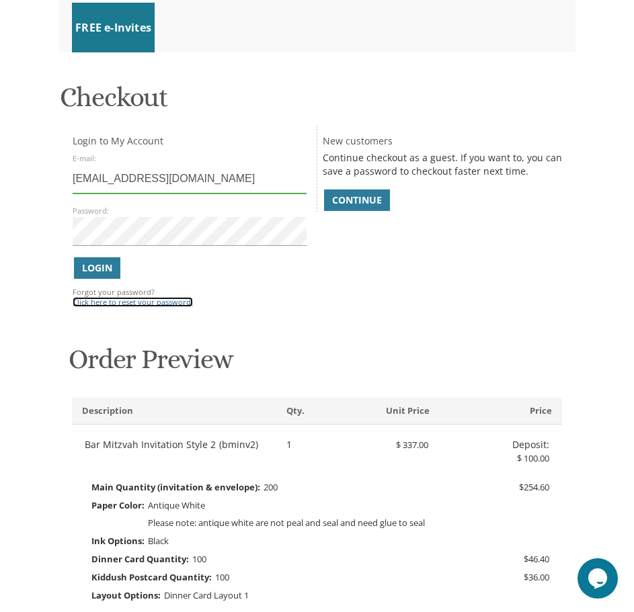
click at [109, 303] on link "Click here to reset your password." at bounding box center [133, 302] width 120 height 10
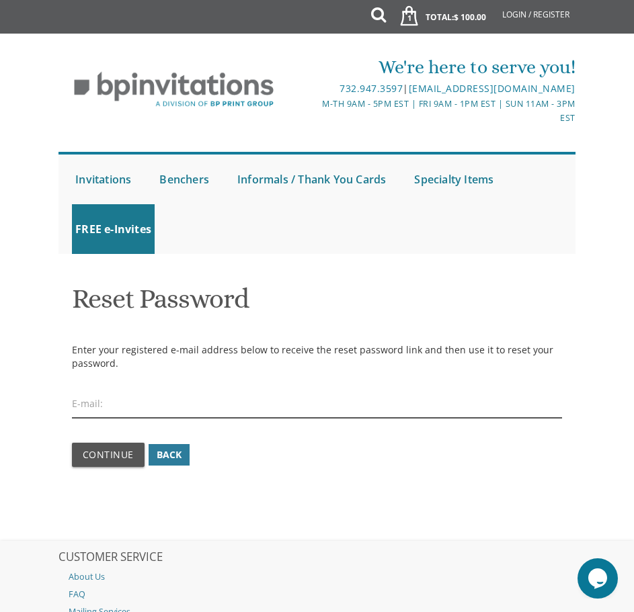
click at [113, 408] on input "email" at bounding box center [317, 403] width 491 height 29
type input "b.fried@outlook.com"
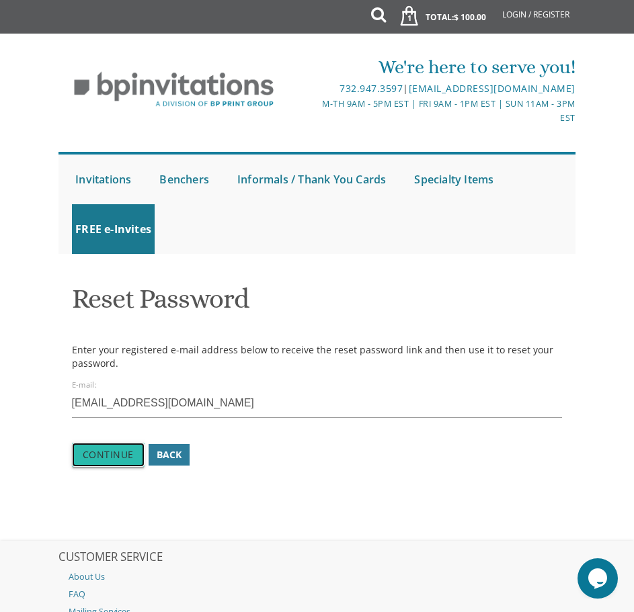
click at [108, 461] on span "Continue" at bounding box center [108, 454] width 51 height 13
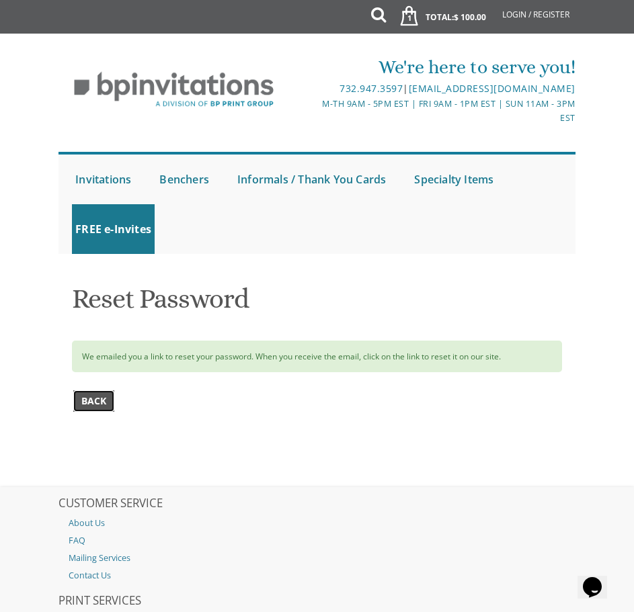
click at [95, 396] on span "Back" at bounding box center [93, 401] width 25 height 13
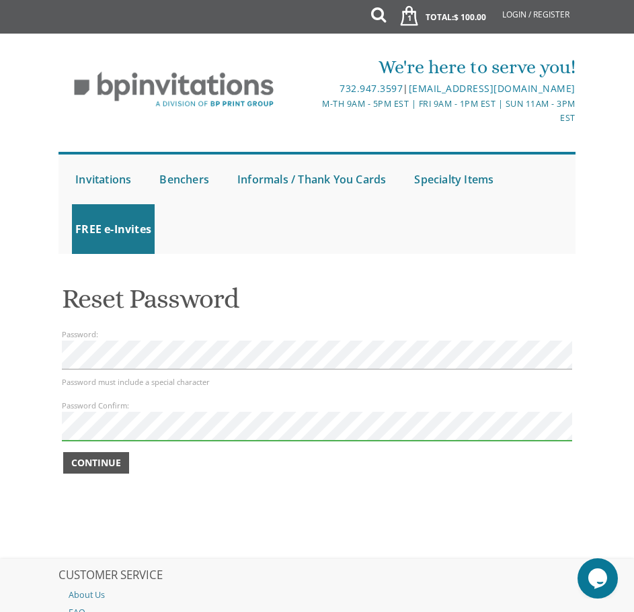
click at [112, 463] on span "Continue" at bounding box center [96, 462] width 50 height 13
click at [108, 463] on span "Continue" at bounding box center [96, 462] width 50 height 13
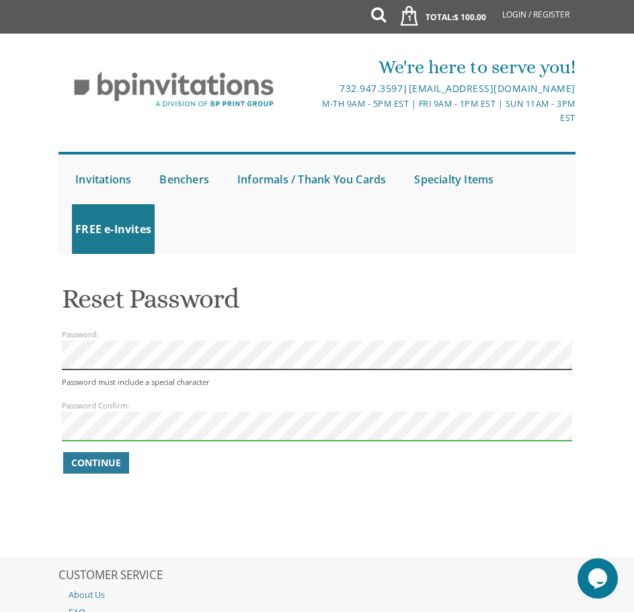
click at [0, 350] on html "My Cart 1 Total: $ 100.00 $ 100.00 Bar Mitzvah Invitation Style 2 Qty. 1" at bounding box center [317, 306] width 634 height 612
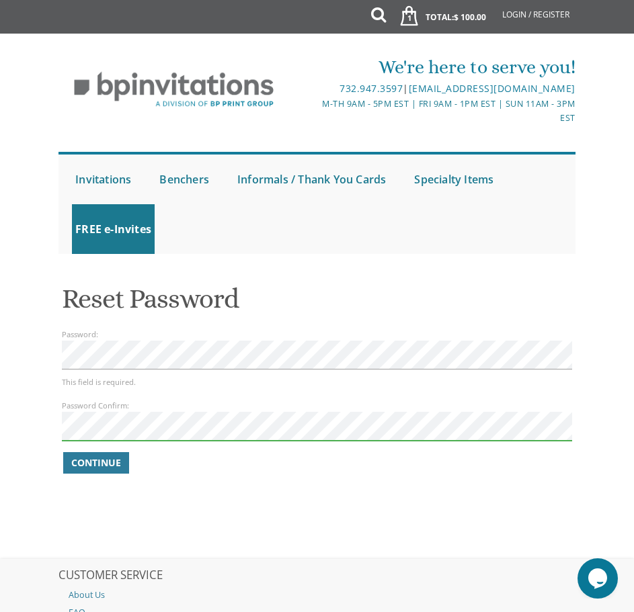
click at [511, 407] on div "Password Confirm:" at bounding box center [317, 420] width 511 height 42
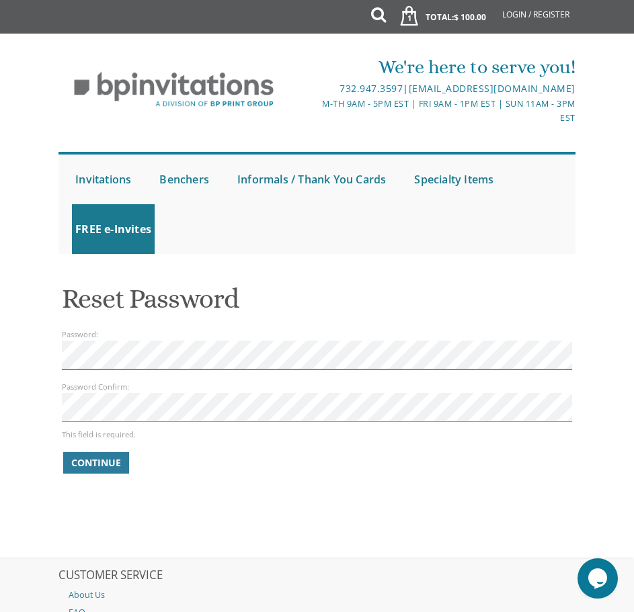
click at [0, 351] on html "My Cart 1 Total: $ 100.00 $ 100.00 Bar Mitzvah Invitation Style 2 Qty. 1" at bounding box center [317, 306] width 634 height 612
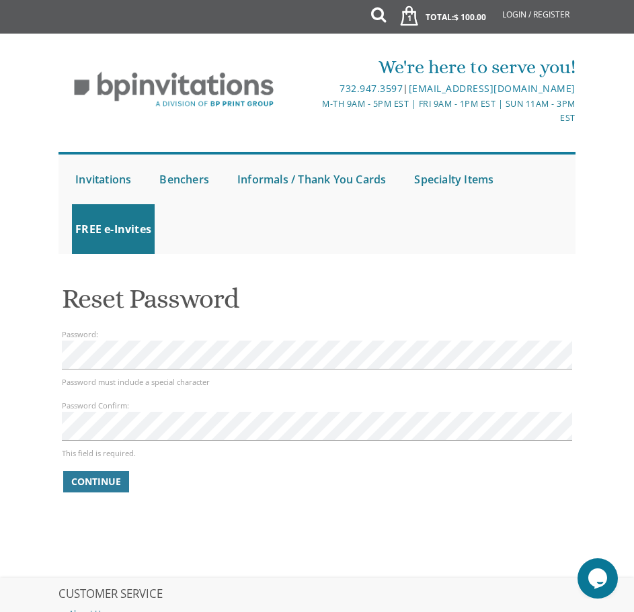
click at [208, 327] on div "Reset Password Password: Password must include a special character Password Con…" at bounding box center [317, 389] width 511 height 230
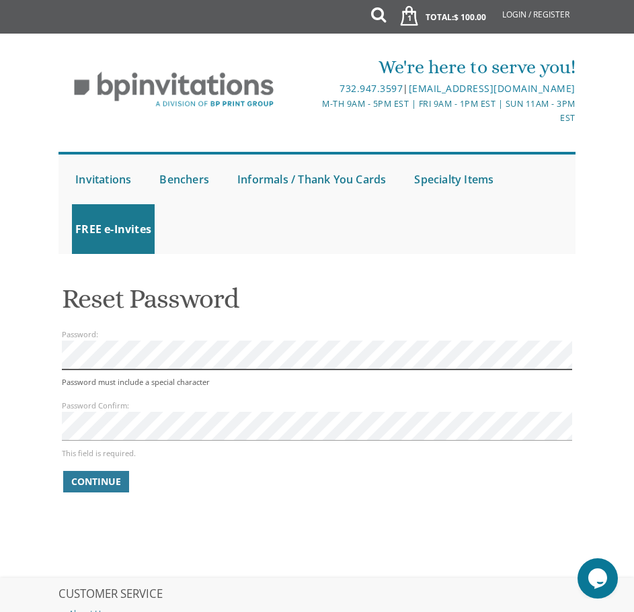
click at [0, 379] on html "My Cart 1 Total: $ 100.00 $ 100.00 Bar Mitzvah Invitation Style 2 Qty. 1" at bounding box center [317, 306] width 634 height 612
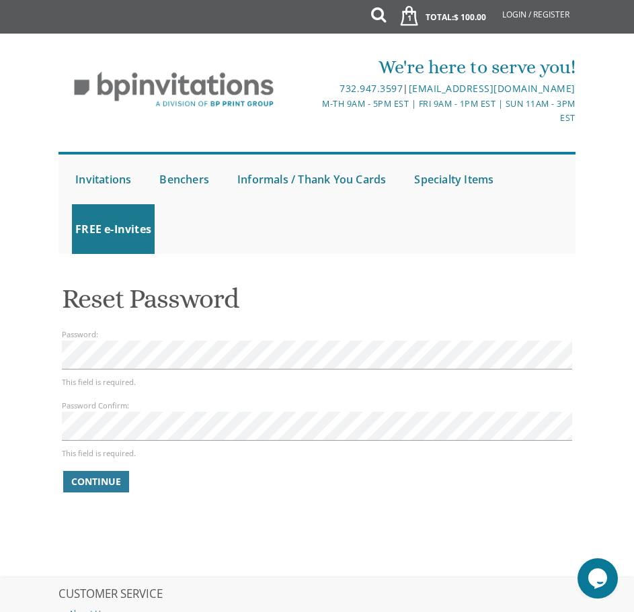
click at [103, 461] on form "Password: This field is required. Password Confirm: This field is required. Con…" at bounding box center [317, 410] width 511 height 167
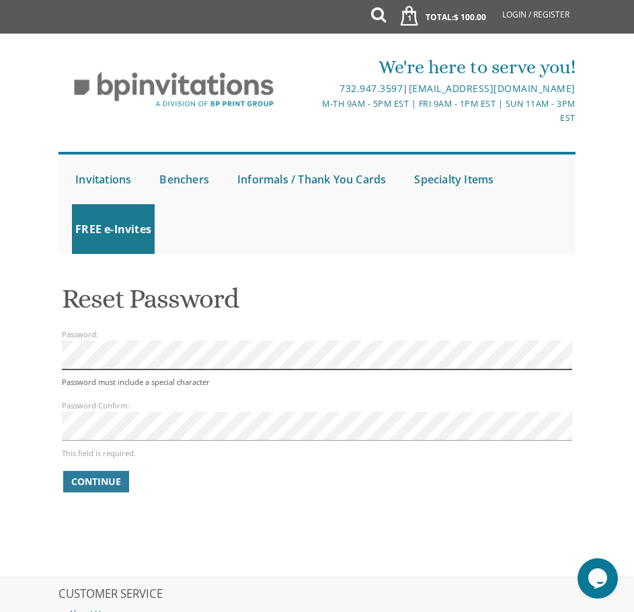
click at [0, 371] on html "My Cart 1 Total: $ 100.00 $ 100.00 Bar Mitzvah Invitation Style 2 Qty. 1" at bounding box center [317, 306] width 634 height 612
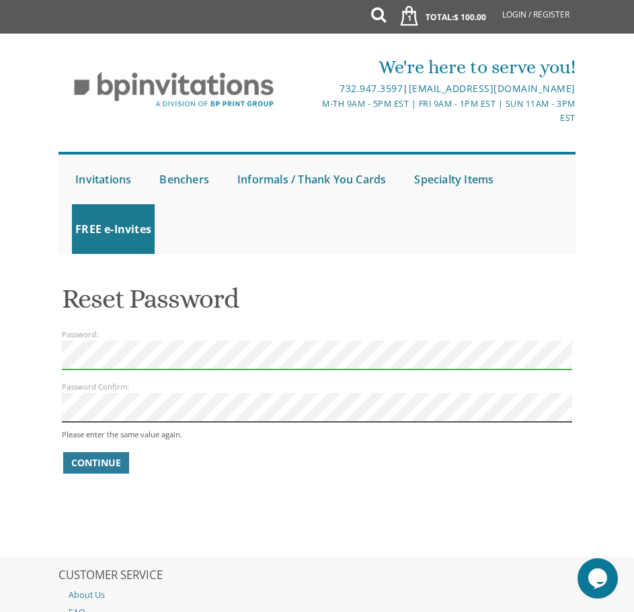
click at [0, 415] on html "My Cart 1 Total: $ 100.00 $ 100.00 Bar Mitzvah Invitation Style 2 Qty. 1" at bounding box center [317, 306] width 634 height 612
click at [0, 358] on html "My Cart 1 Total: $ 100.00 $ 100.00 Bar Mitzvah Invitation Style 2 Qty. 1" at bounding box center [317, 306] width 634 height 612
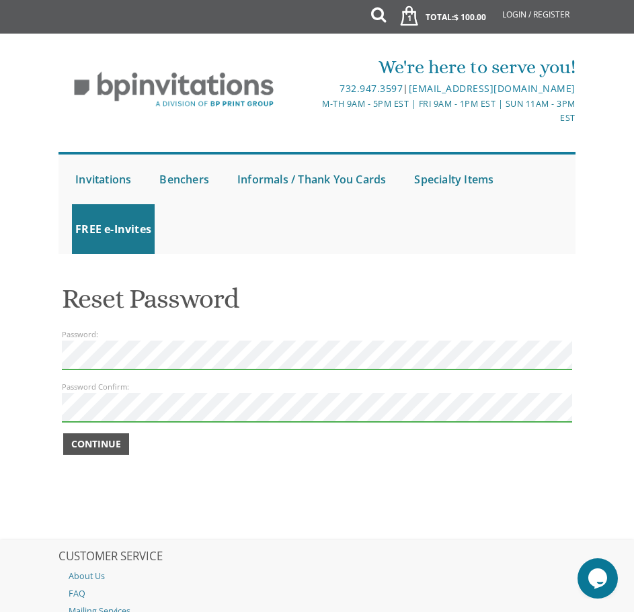
click at [91, 445] on span "Continue" at bounding box center [96, 444] width 50 height 13
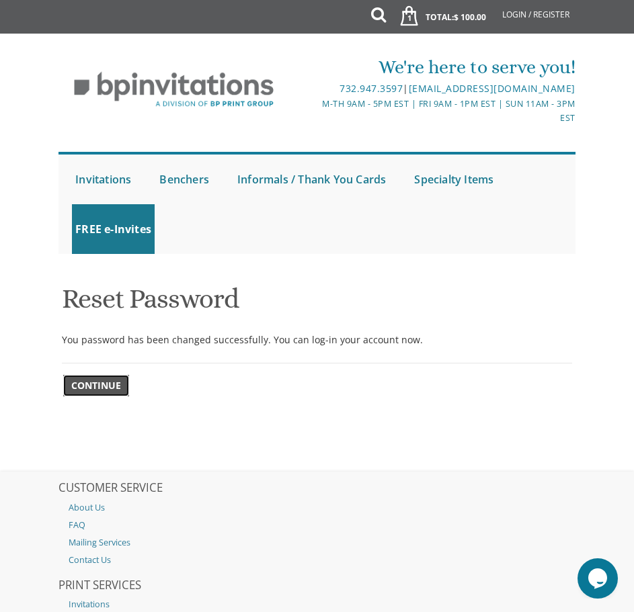
click at [111, 387] on span "Continue" at bounding box center [96, 385] width 50 height 13
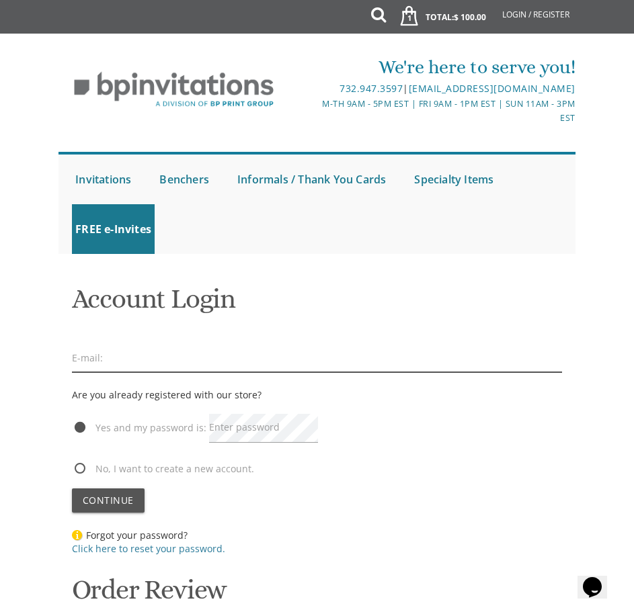
type input "[EMAIL_ADDRESS][DOMAIN_NAME]"
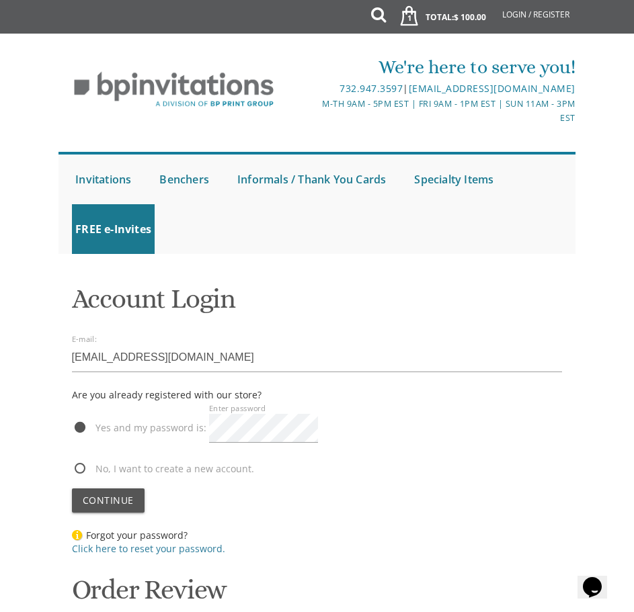
click at [368, 426] on div "Yes and my password is: Enter password" at bounding box center [317, 431] width 491 height 56
click at [91, 499] on span "Continue" at bounding box center [108, 500] width 51 height 13
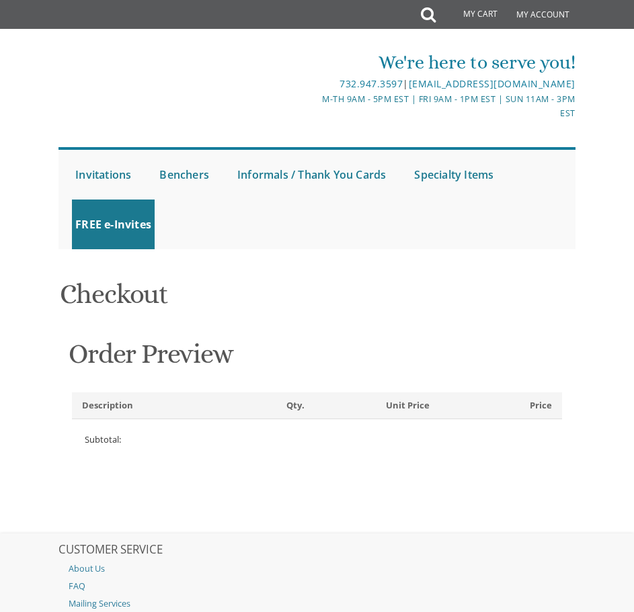
select select
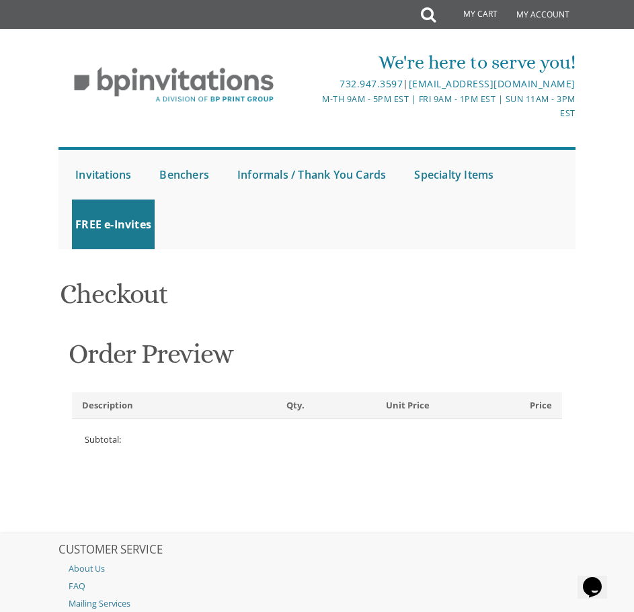
type input "baruch"
type input "fried"
type input "17 [PERSON_NAME] LN"
type input "LAKEWOOD"
type input "08701-4329"
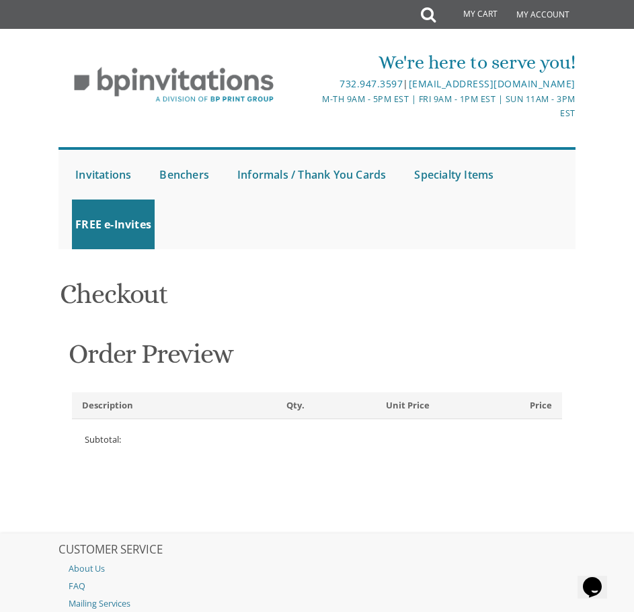
select select "US"
select select "NJ"
type input "9176402952"
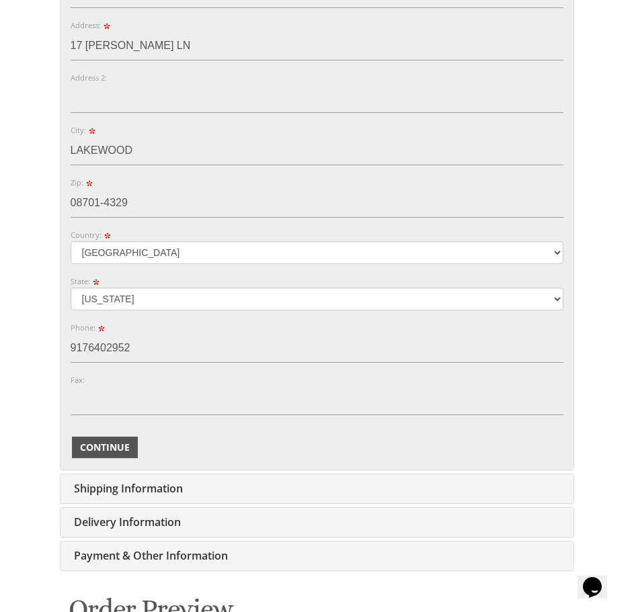
scroll to position [538, 0]
click at [122, 445] on span "Continue" at bounding box center [105, 446] width 50 height 13
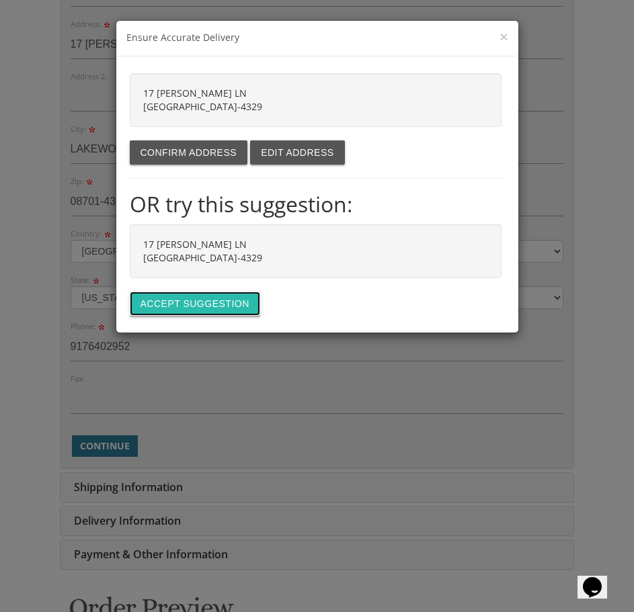
click at [198, 304] on button "Accept suggestion" at bounding box center [195, 304] width 130 height 24
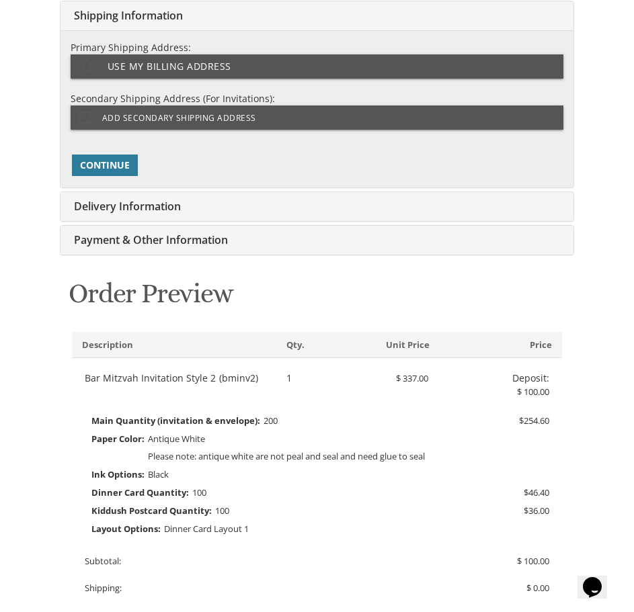
type input "b.fried@outlook.com"
type input "17 RIVKA LN"
type input "LAKEWOOD"
type input "08701-4329"
select select "US"
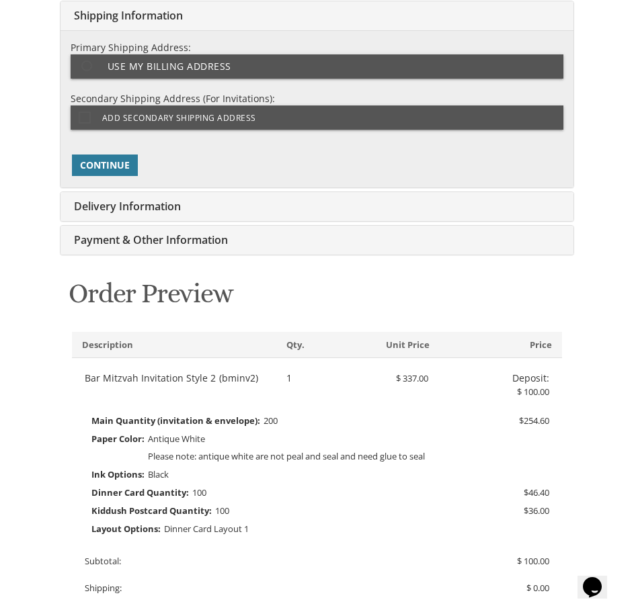
type input "9176402952"
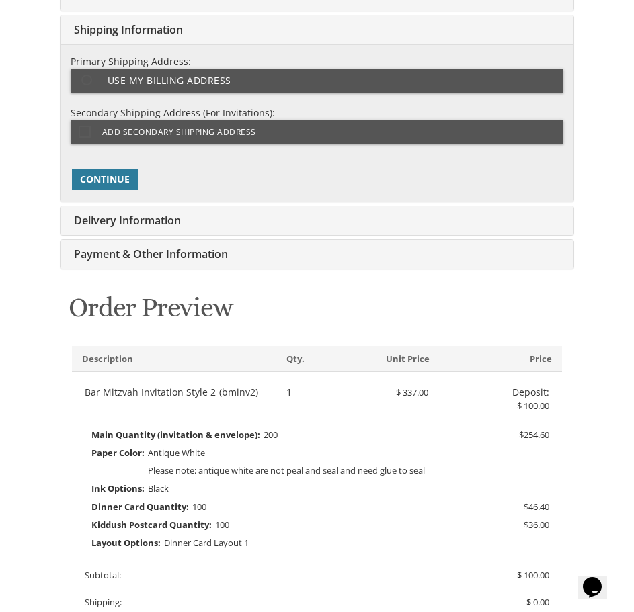
select select "NJ"
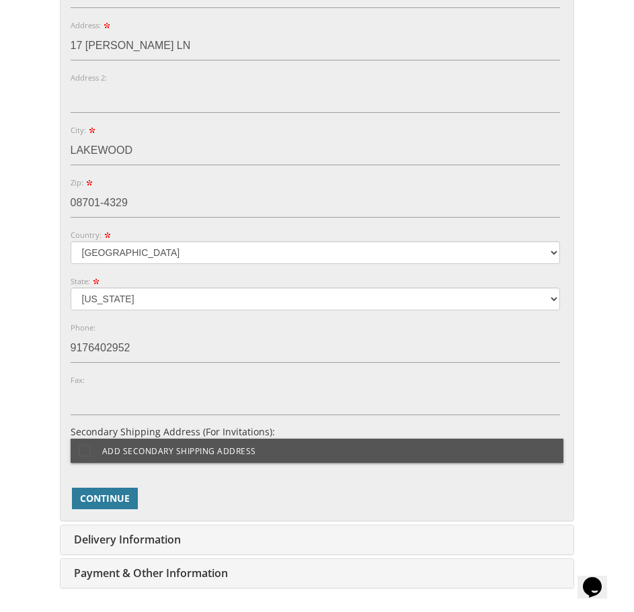
scroll to position [686, 0]
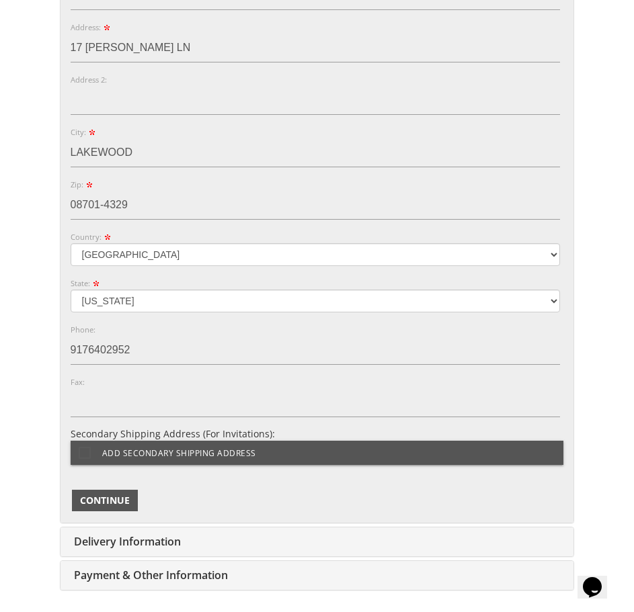
click at [102, 502] on span "Continue" at bounding box center [105, 500] width 50 height 13
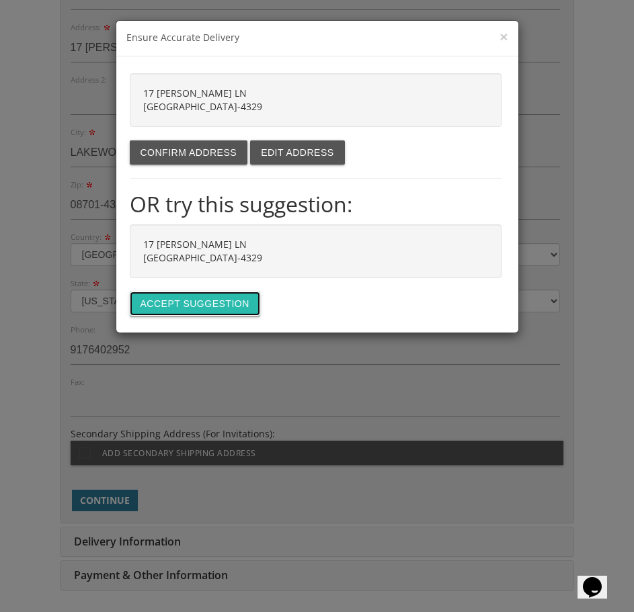
click at [196, 306] on button "Accept suggestion" at bounding box center [195, 304] width 130 height 24
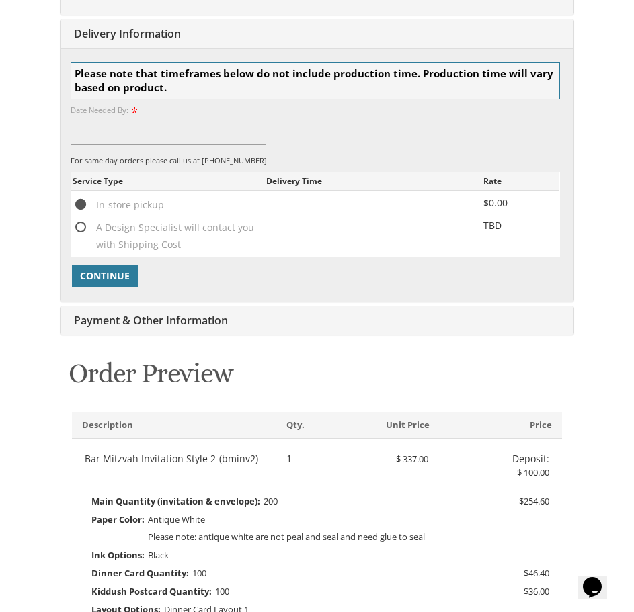
scroll to position [502, 0]
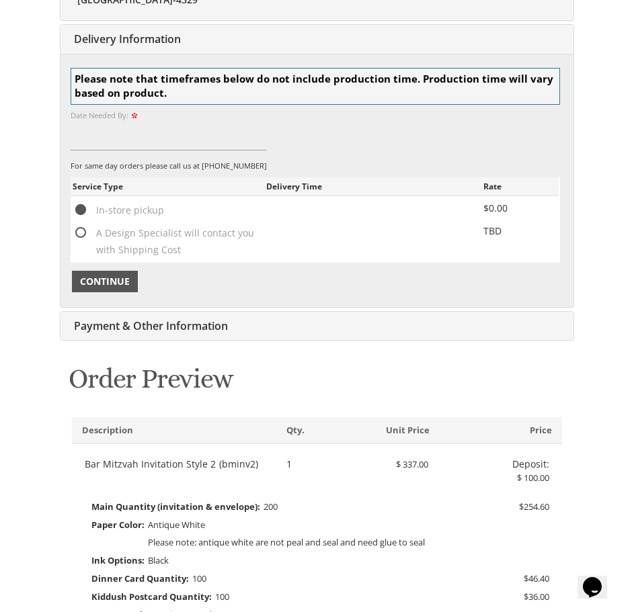
click at [108, 283] on span "Continue" at bounding box center [105, 281] width 50 height 13
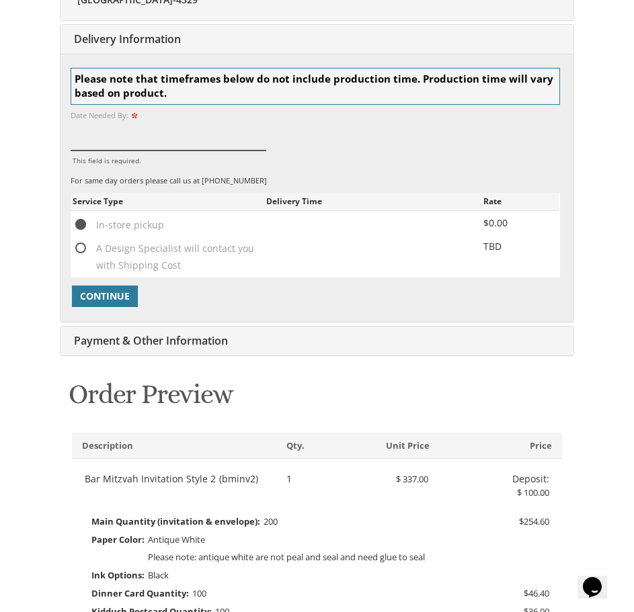
click at [118, 136] on input "This field is required." at bounding box center [169, 136] width 196 height 29
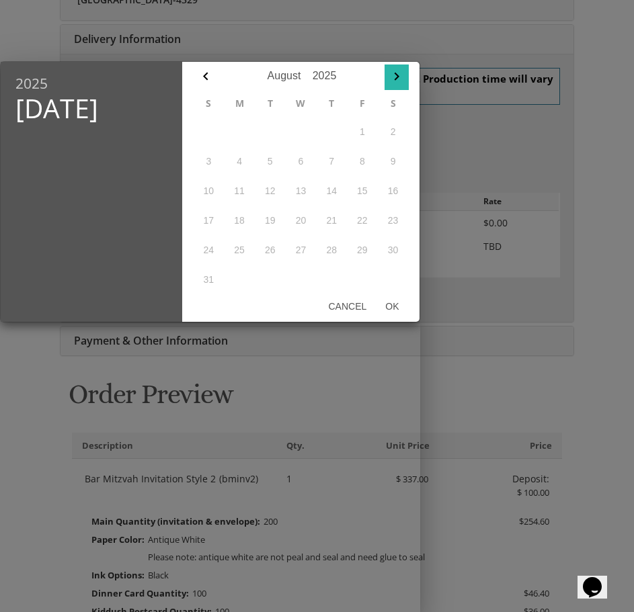
click at [397, 74] on icon "button" at bounding box center [396, 76] width 5 height 8
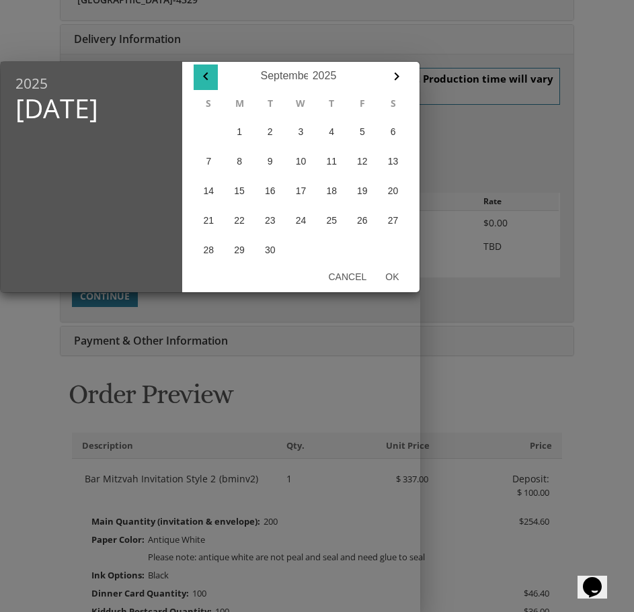
click at [206, 74] on icon "button" at bounding box center [205, 76] width 5 height 8
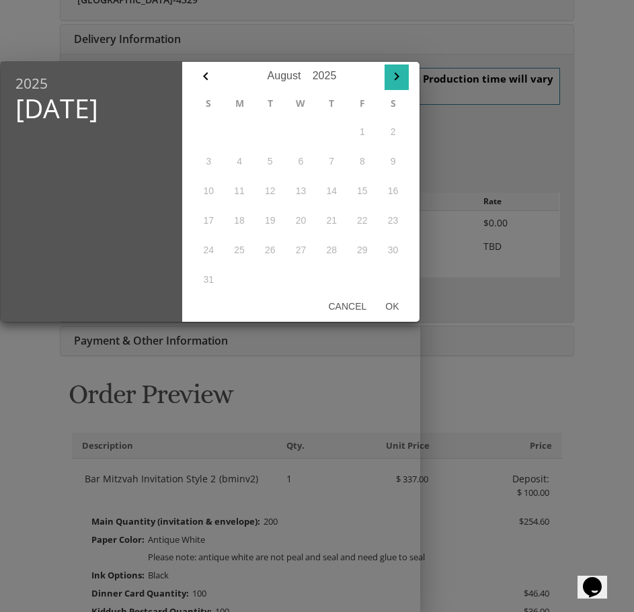
click at [395, 76] on icon "button" at bounding box center [397, 77] width 16 height 16
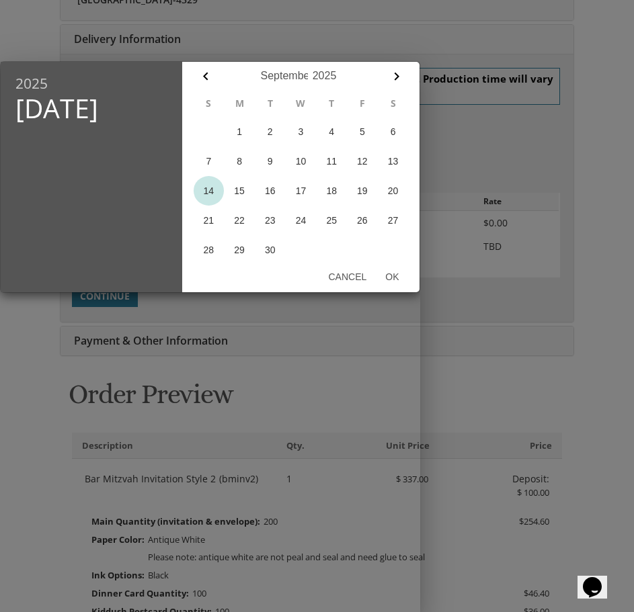
click at [210, 192] on button "14" at bounding box center [209, 191] width 31 height 30
click at [210, 219] on button "21" at bounding box center [209, 221] width 31 height 30
click at [206, 246] on button "28" at bounding box center [209, 250] width 31 height 30
click at [391, 278] on button "Ok" at bounding box center [392, 277] width 32 height 24
type input "Sep 28, 2025"
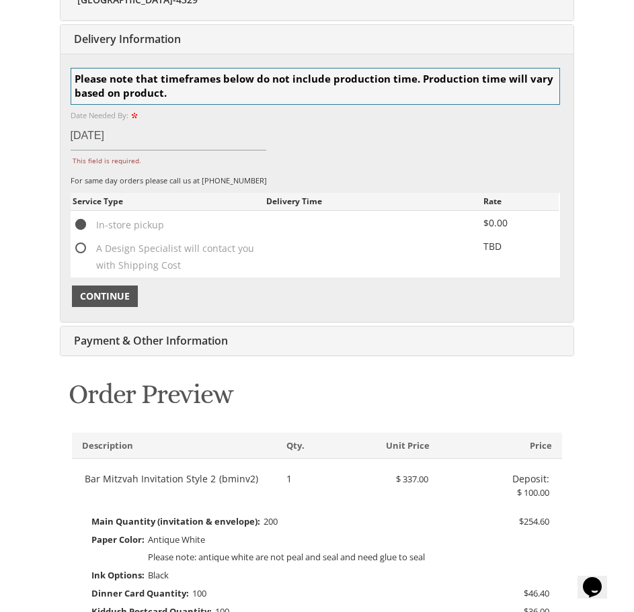
click at [114, 293] on span "Continue" at bounding box center [105, 296] width 50 height 13
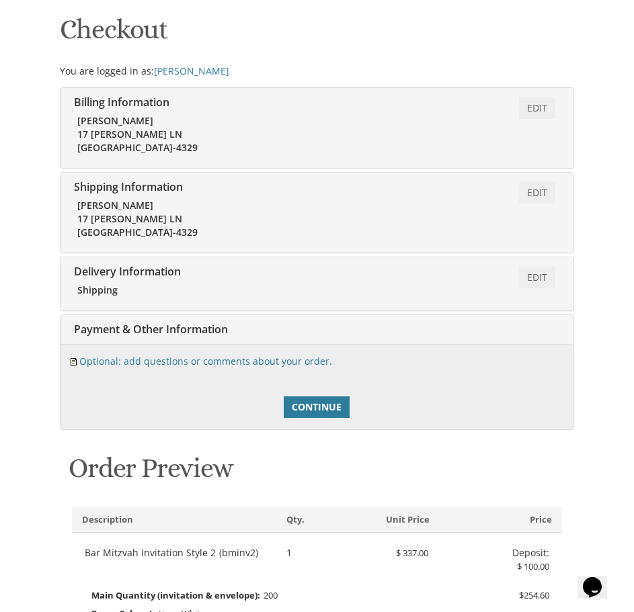
scroll to position [257, 0]
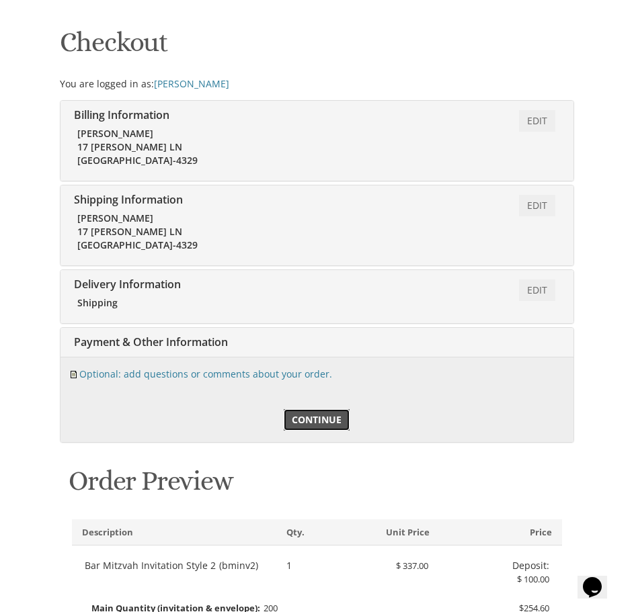
click at [325, 426] on span "Continue" at bounding box center [317, 419] width 50 height 13
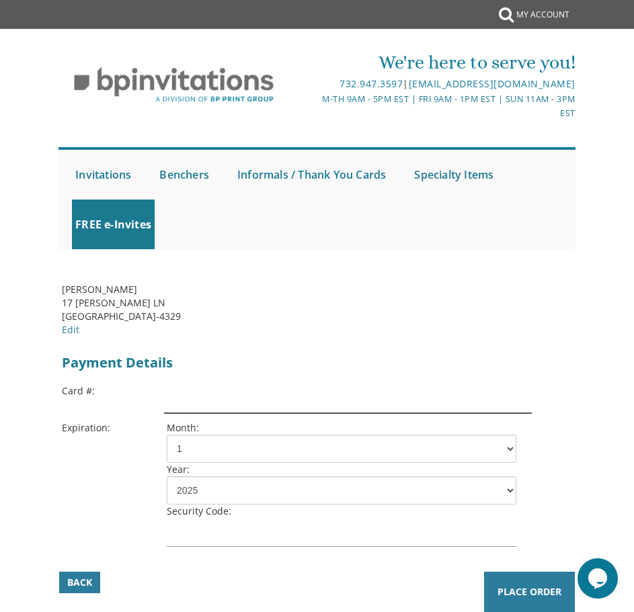
click at [256, 395] on input "text" at bounding box center [348, 399] width 368 height 29
type input "[CREDIT_CARD_NUMBER]"
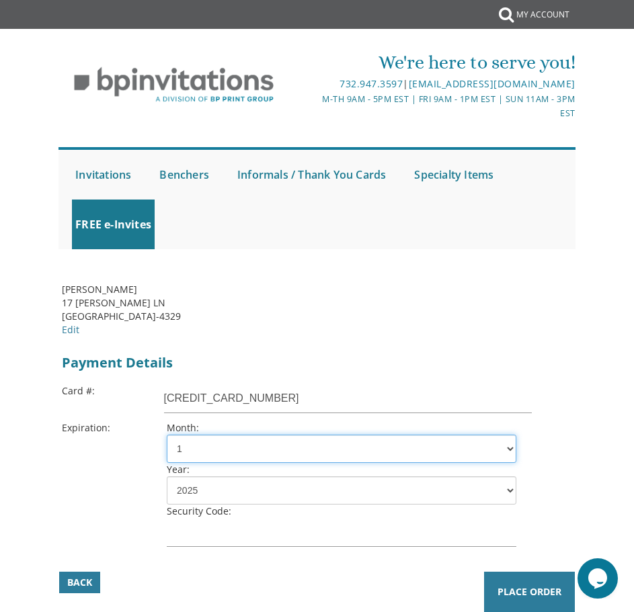
select select "11"
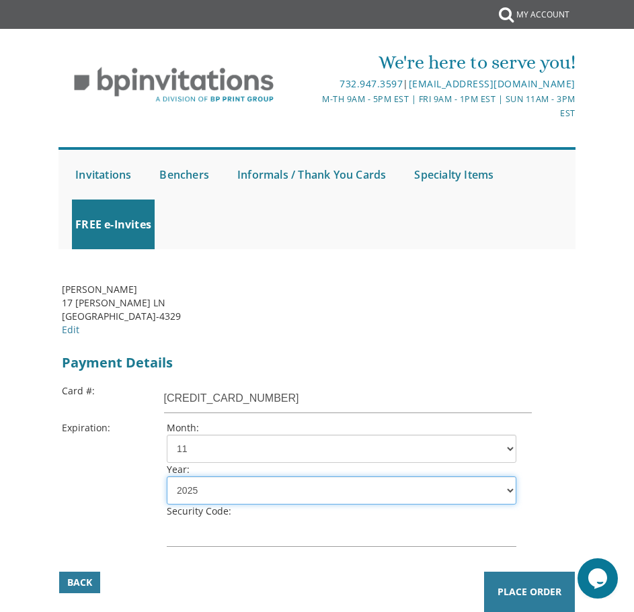
select select "28"
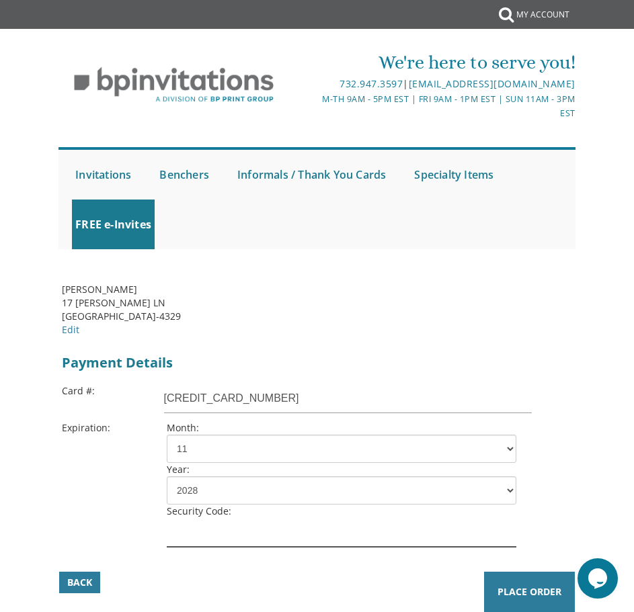
type input "6458"
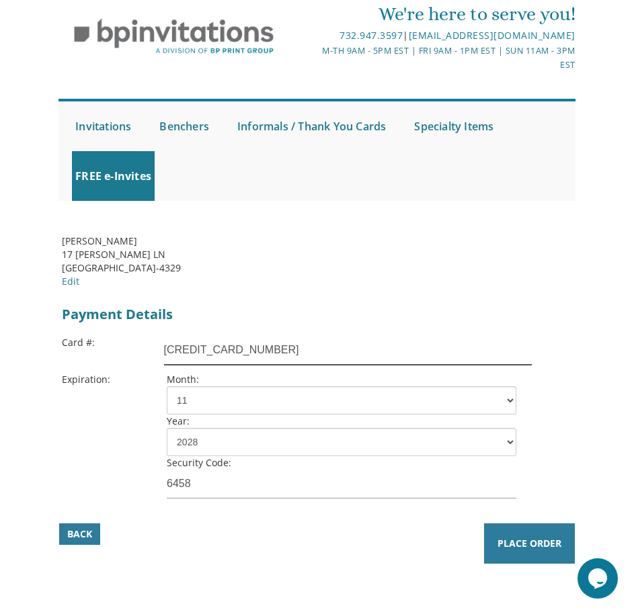
scroll to position [134, 0]
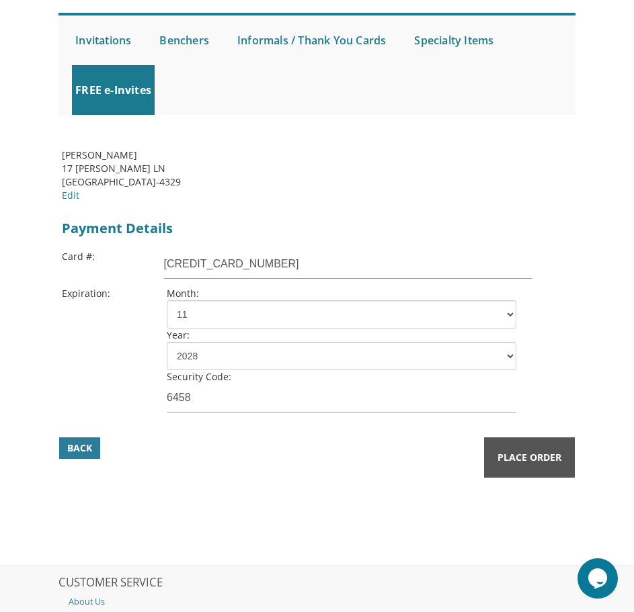
click at [524, 452] on span "Place Order" at bounding box center [529, 457] width 64 height 13
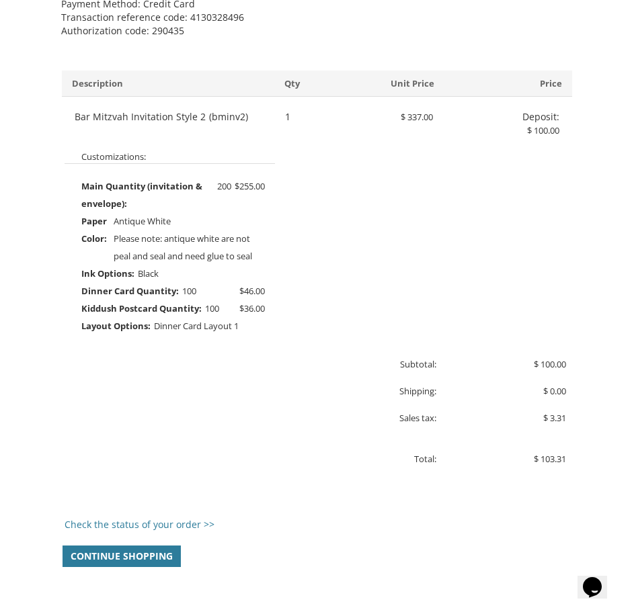
scroll to position [951, 0]
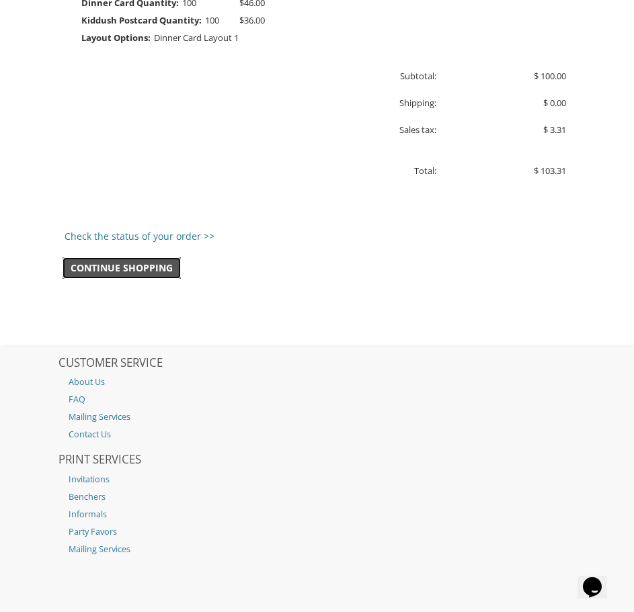
click at [140, 267] on span "Continue Shopping" at bounding box center [122, 268] width 102 height 13
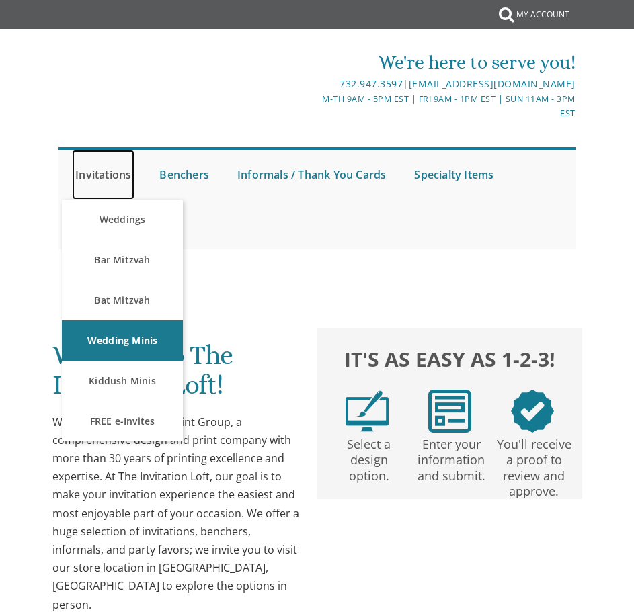
click at [118, 175] on link "Invitations" at bounding box center [103, 175] width 63 height 50
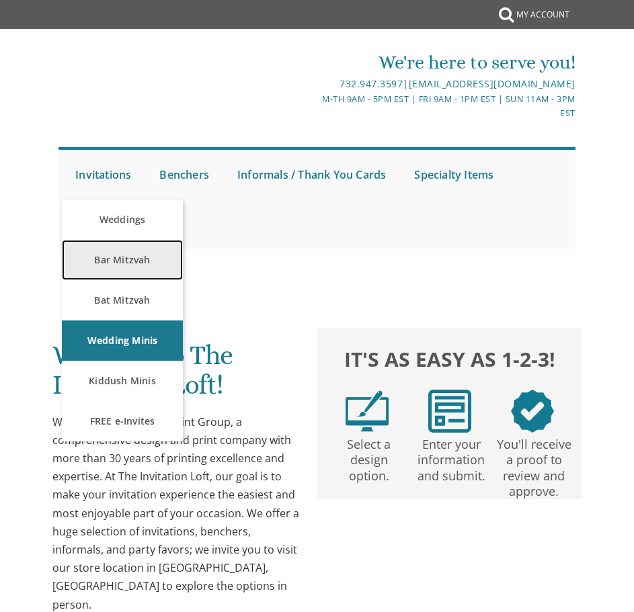
click at [126, 253] on link "Bar Mitzvah" at bounding box center [122, 260] width 121 height 40
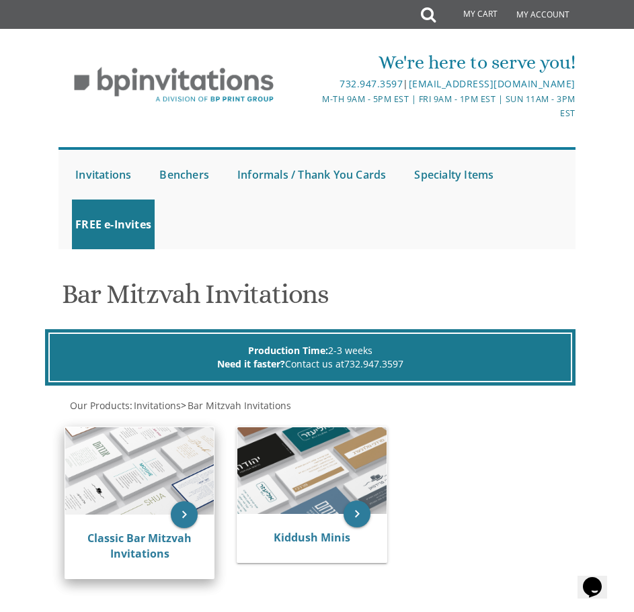
click at [157, 464] on img at bounding box center [139, 471] width 149 height 87
click at [186, 509] on icon "keyboard_arrow_right" at bounding box center [184, 515] width 27 height 27
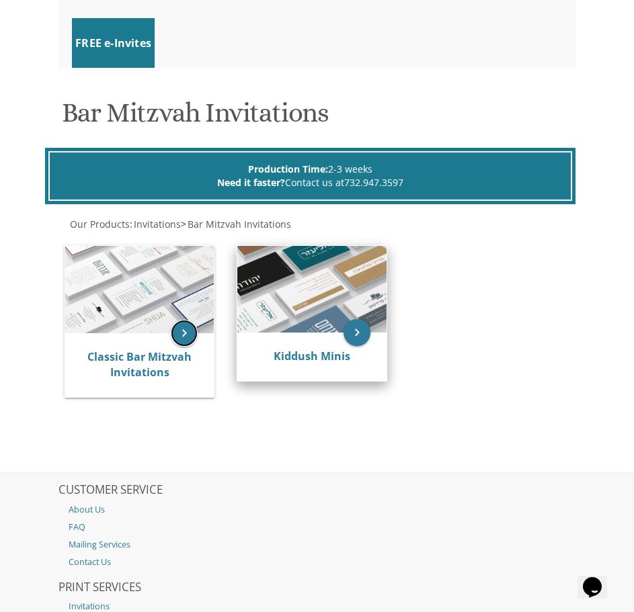
scroll to position [202, 0]
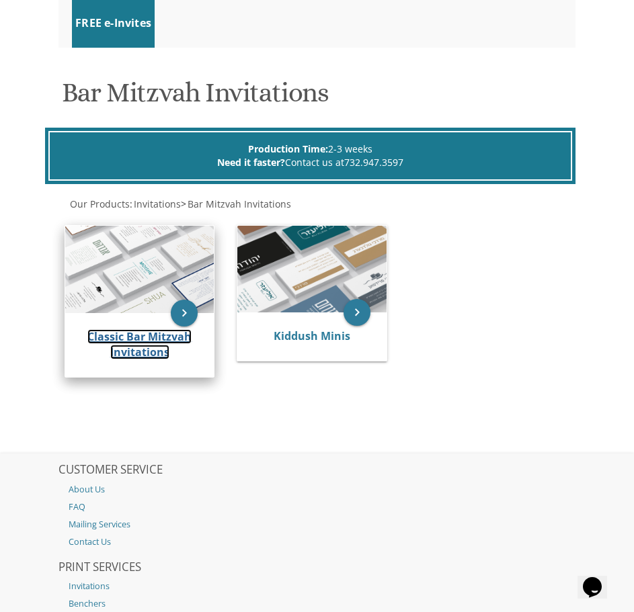
click at [170, 335] on link "Classic Bar Mitzvah Invitations" at bounding box center [139, 344] width 104 height 31
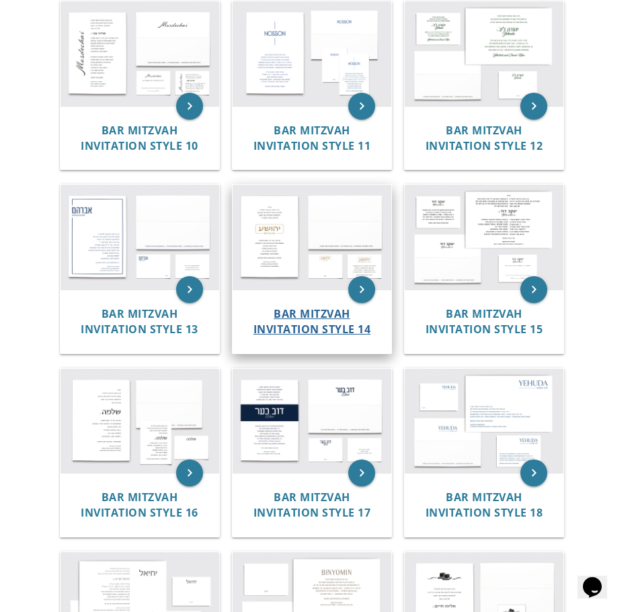
scroll to position [941, 0]
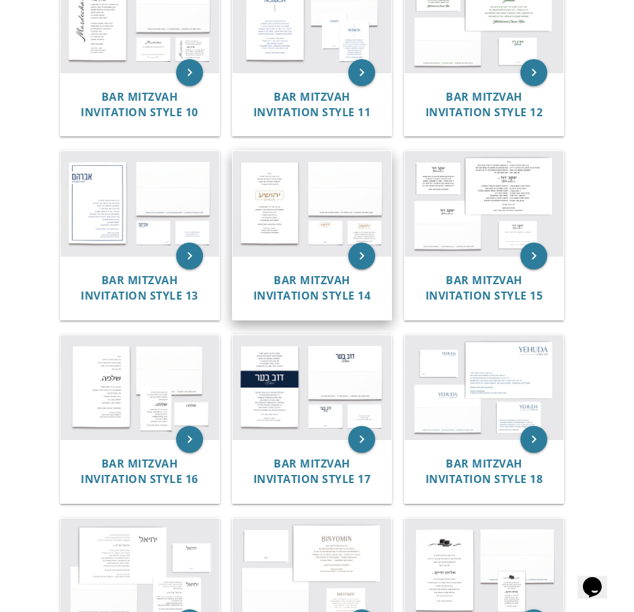
click at [295, 257] on div "Bar Mitzvah Invitation Style 14" at bounding box center [312, 288] width 159 height 64
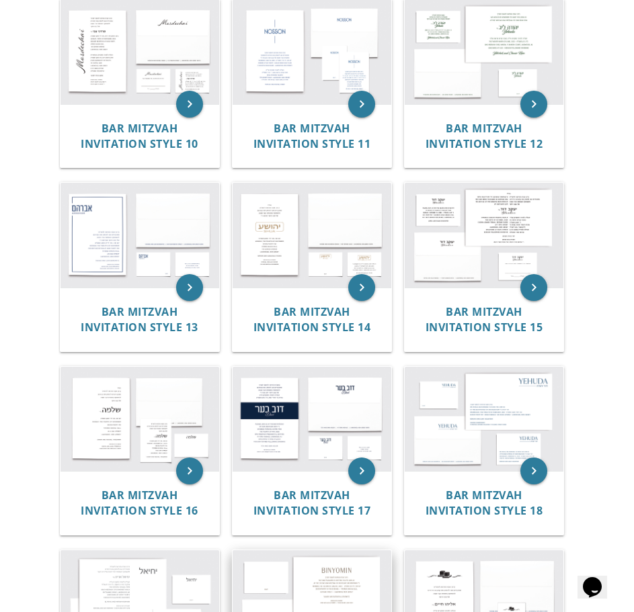
scroll to position [874, 0]
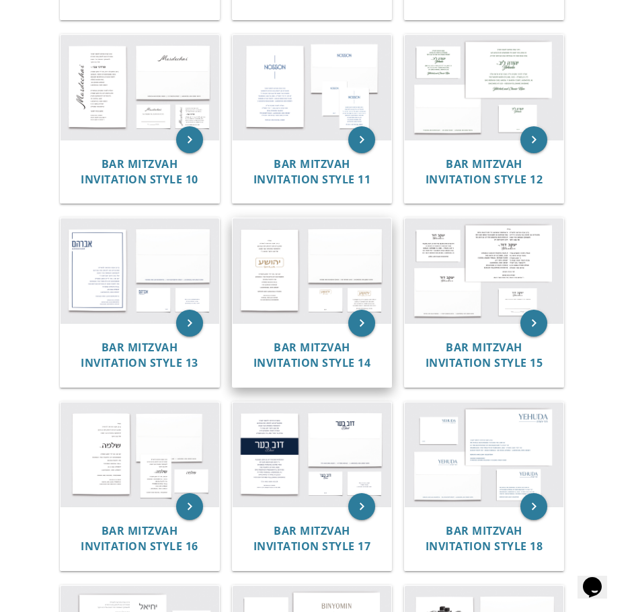
click at [344, 297] on img at bounding box center [312, 270] width 159 height 104
click at [361, 322] on icon "keyboard_arrow_right" at bounding box center [361, 323] width 27 height 27
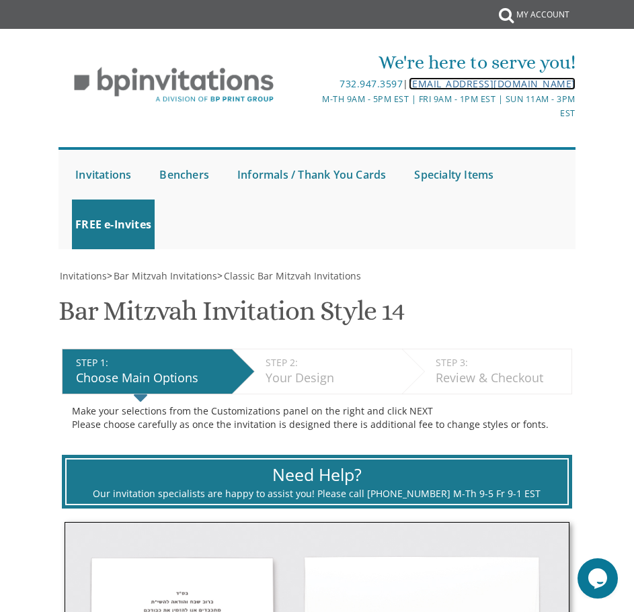
click at [419, 82] on link "[EMAIL_ADDRESS][DOMAIN_NAME]" at bounding box center [492, 83] width 167 height 13
click at [530, 11] on link "My Account" at bounding box center [543, 15] width 67 height 30
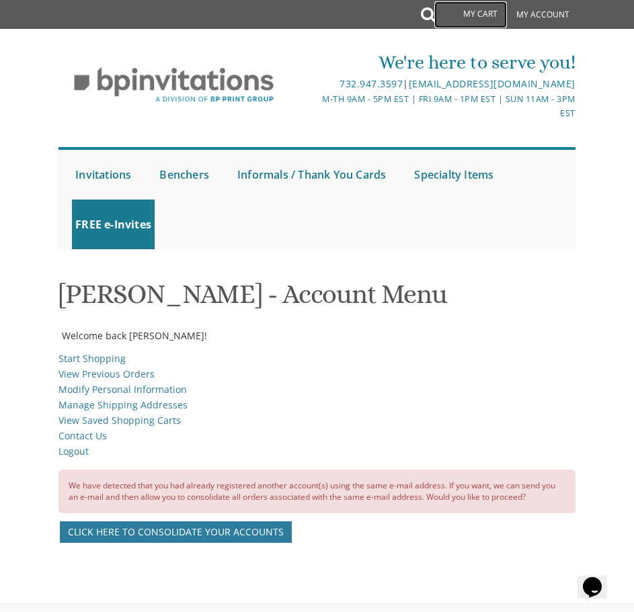
click at [494, 15] on link "My Cart" at bounding box center [470, 14] width 73 height 27
click at [543, 15] on link "My Account" at bounding box center [543, 15] width 67 height 30
click at [72, 439] on link "Contact Us" at bounding box center [82, 436] width 48 height 13
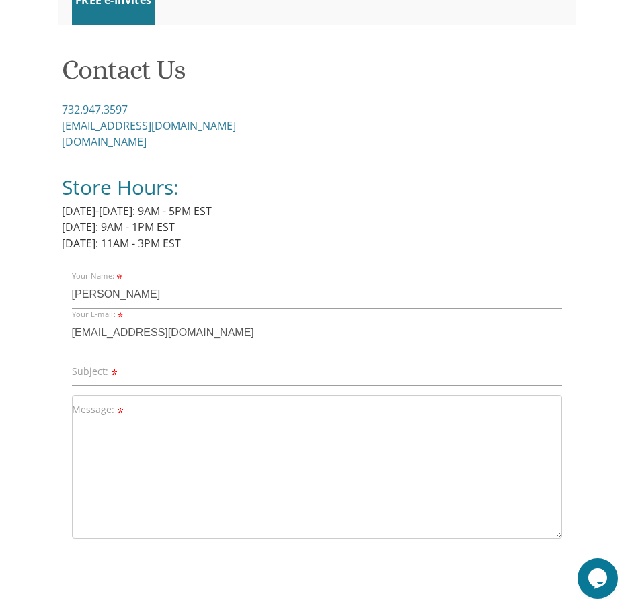
scroll to position [269, 0]
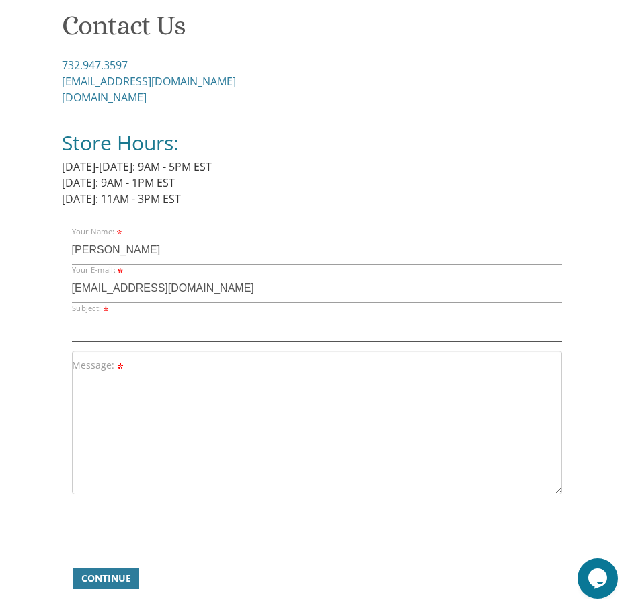
click at [136, 321] on input "Subject:" at bounding box center [317, 327] width 491 height 29
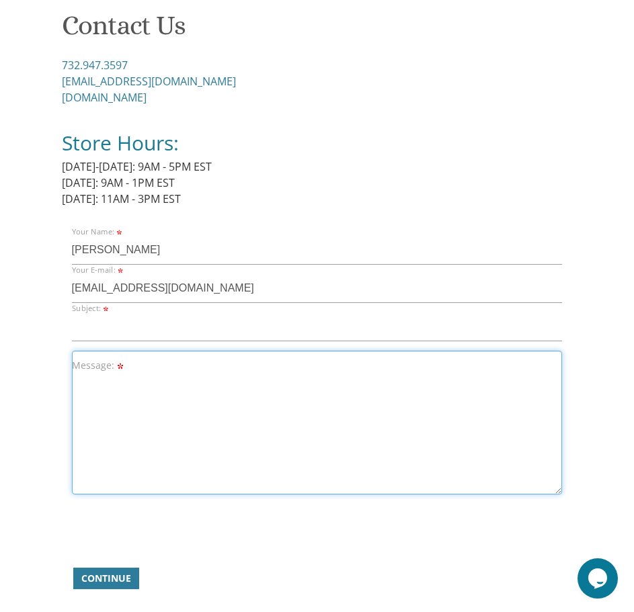
click at [90, 387] on textarea "Message:" at bounding box center [317, 423] width 491 height 144
paste textarea "Hi, just submitted this order - realized I chose the wrong style. It should hav…"
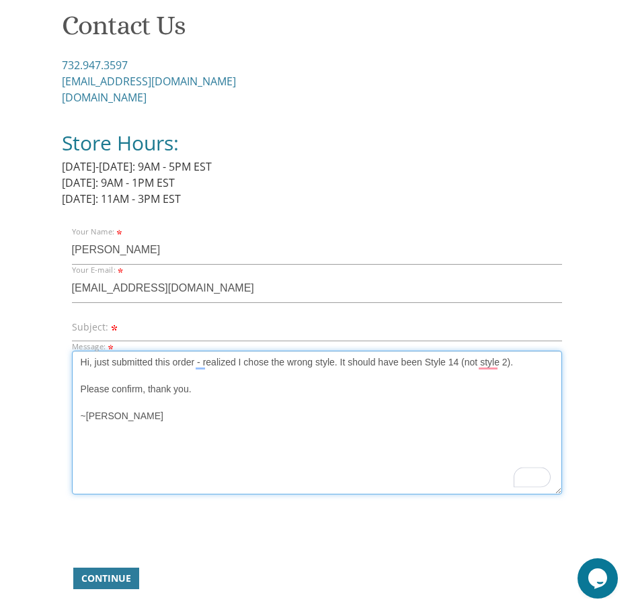
type textarea "Hi, just submitted this order - realized I chose the wrong style. It should hav…"
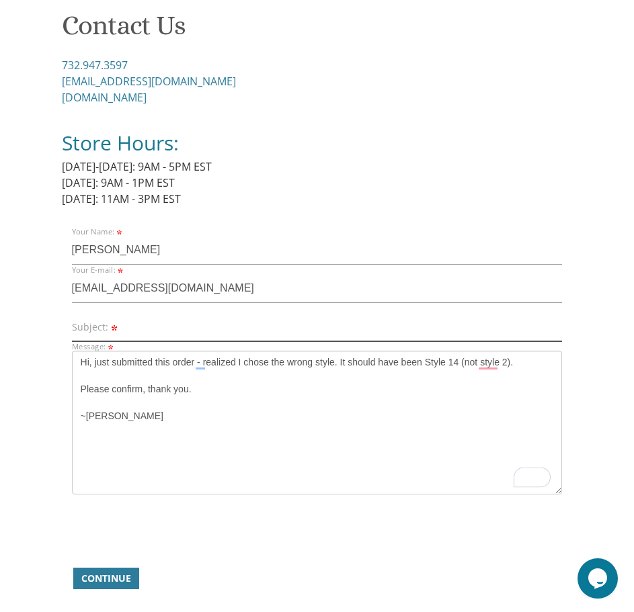
click at [163, 329] on input "Subject:" at bounding box center [317, 327] width 491 height 29
type input "Chose wrong style"
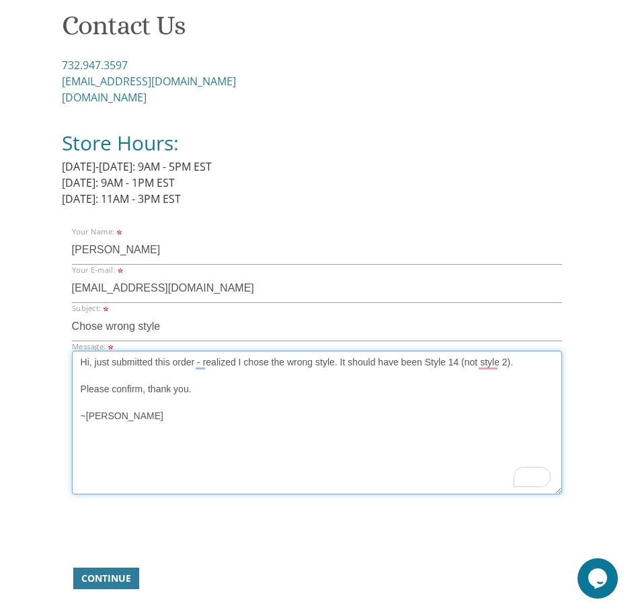
click at [147, 370] on textarea "Hi, just submitted this order - realized I chose the wrong style. It should hav…" at bounding box center [317, 423] width 491 height 144
click at [165, 365] on textarea "Hi, just submitted this order - realized I chose the wrong style. It should hav…" at bounding box center [317, 423] width 491 height 144
click at [167, 363] on textarea "Hi, just submitted this order - realized I chose the wrong style. It should hav…" at bounding box center [317, 423] width 491 height 144
click at [185, 362] on textarea "Hi, just submitted order # - realized I chose the wrong style. It should have b…" at bounding box center [317, 423] width 491 height 144
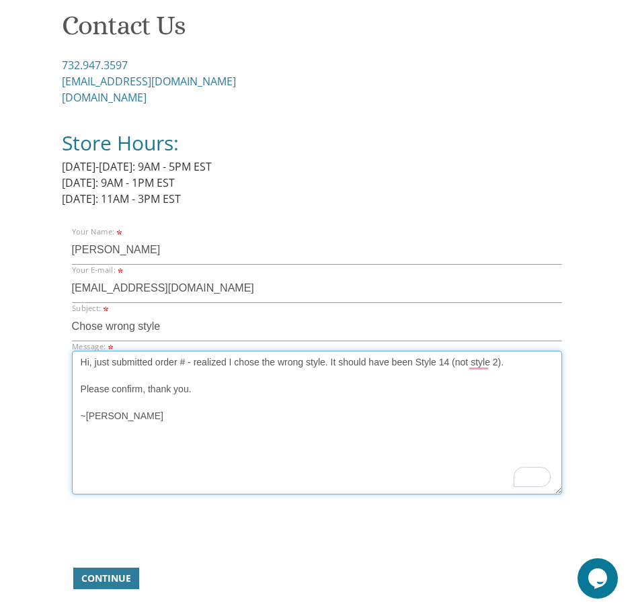
paste textarea "34482"
click at [219, 366] on textarea "Hi, just submitted order #34482 - realized I chose the wrong style. It should h…" at bounding box center [317, 423] width 491 height 144
type textarea "Hi, just submitted order #34482 - I realized I chose the wrong style. It should…"
click at [233, 445] on textarea "Hi, just submitted order #34482 - I realized I chose the wrong style. It should…" at bounding box center [317, 423] width 491 height 144
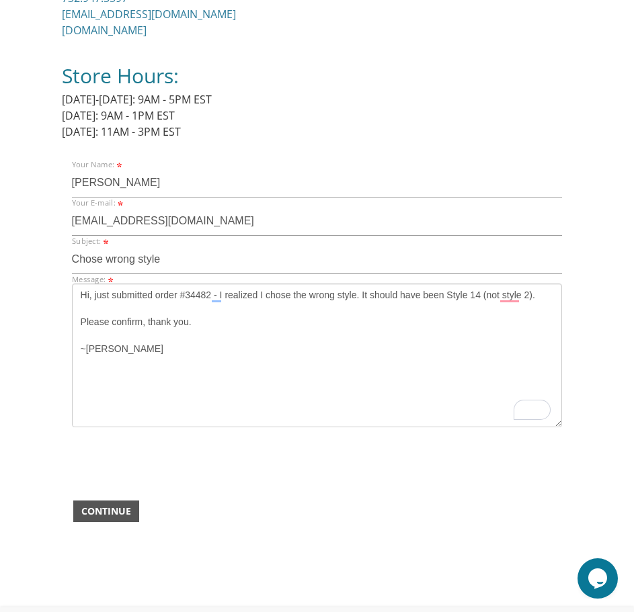
click at [114, 507] on span "Continue" at bounding box center [106, 511] width 50 height 13
